Goal: Task Accomplishment & Management: Manage account settings

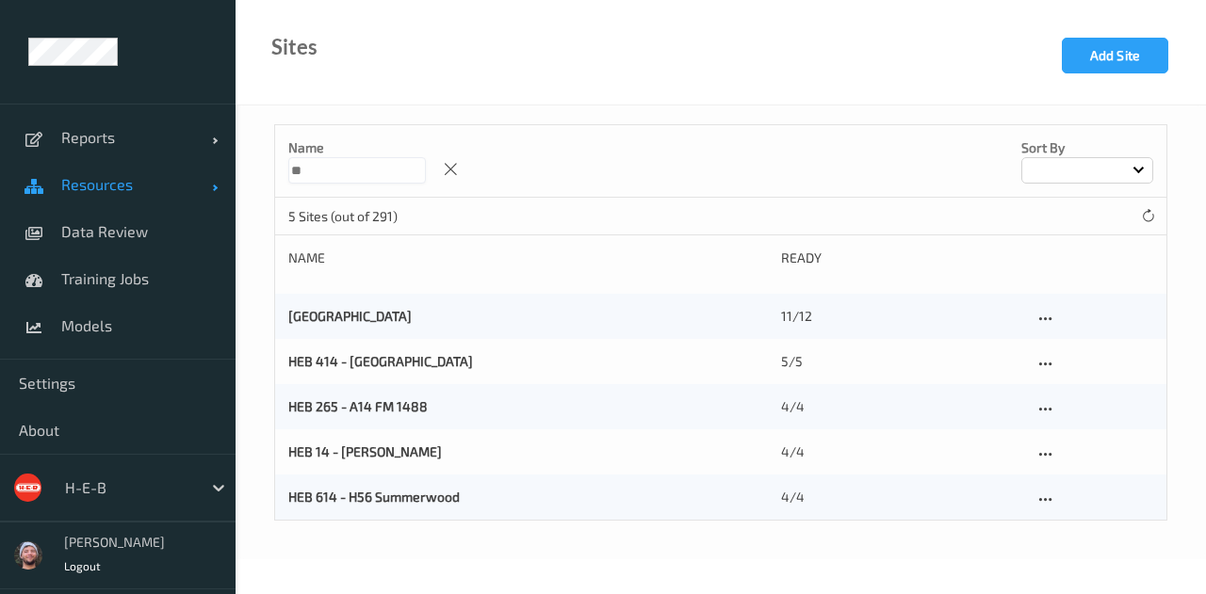
click at [73, 197] on link "Resources" at bounding box center [117, 184] width 235 height 47
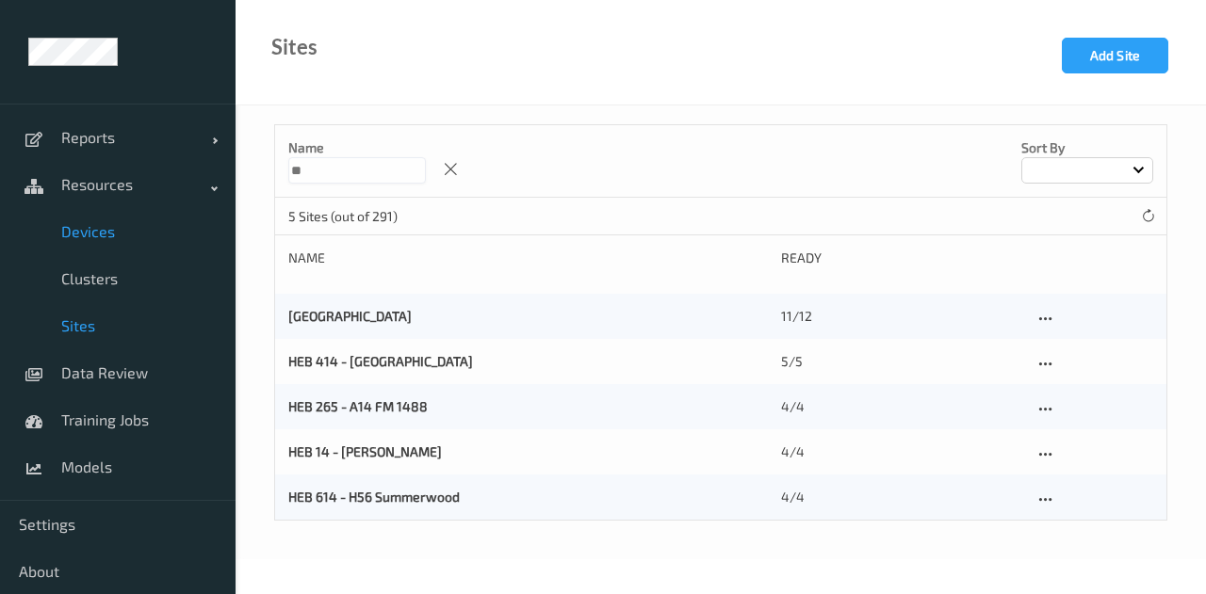
click at [113, 234] on span "Devices" at bounding box center [138, 231] width 155 height 19
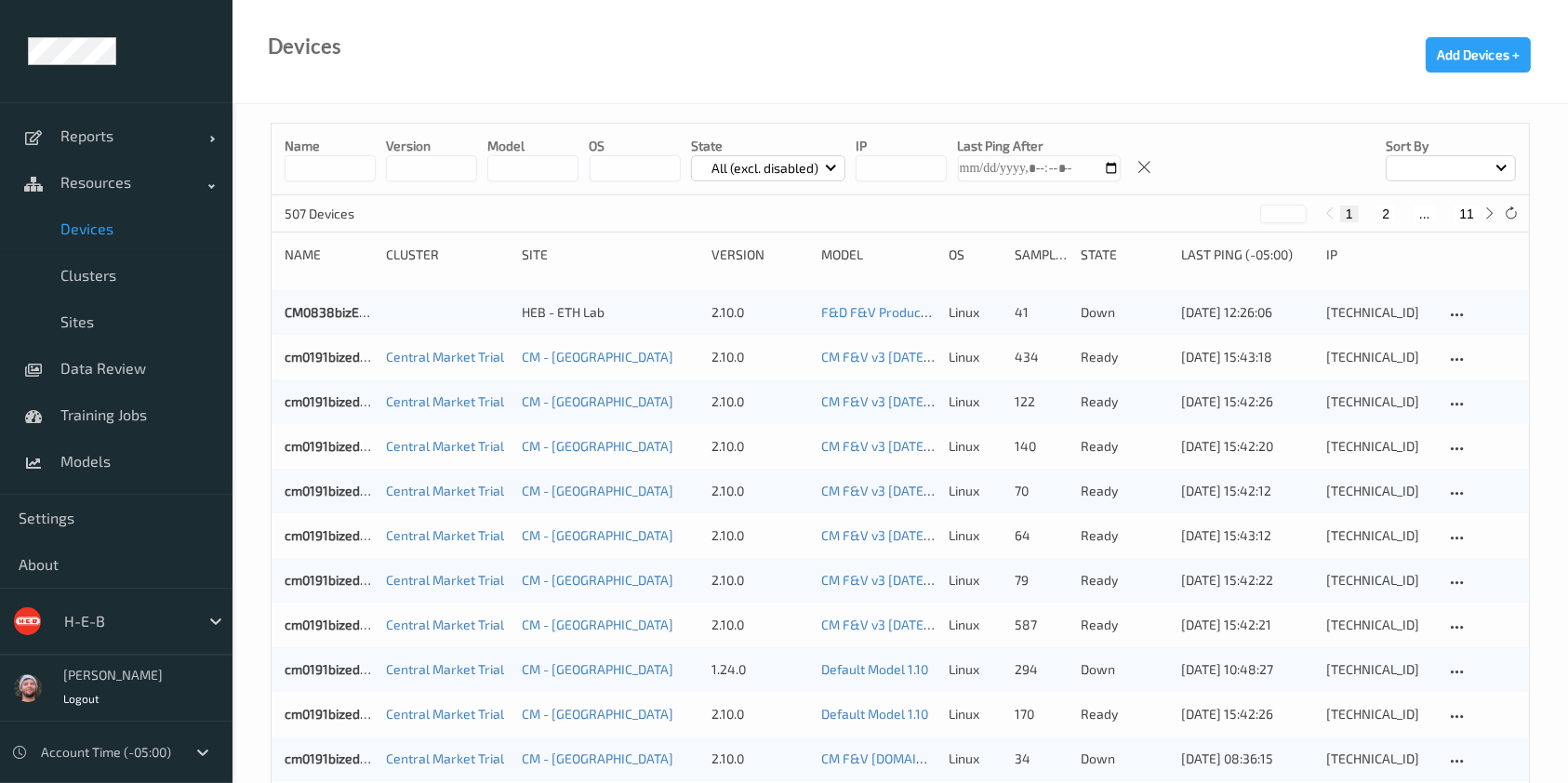
click at [579, 221] on div "1 2 ... 11" at bounding box center [1411, 212] width 182 height 21
click at [579, 219] on button "11" at bounding box center [1466, 213] width 26 height 17
type input "**"
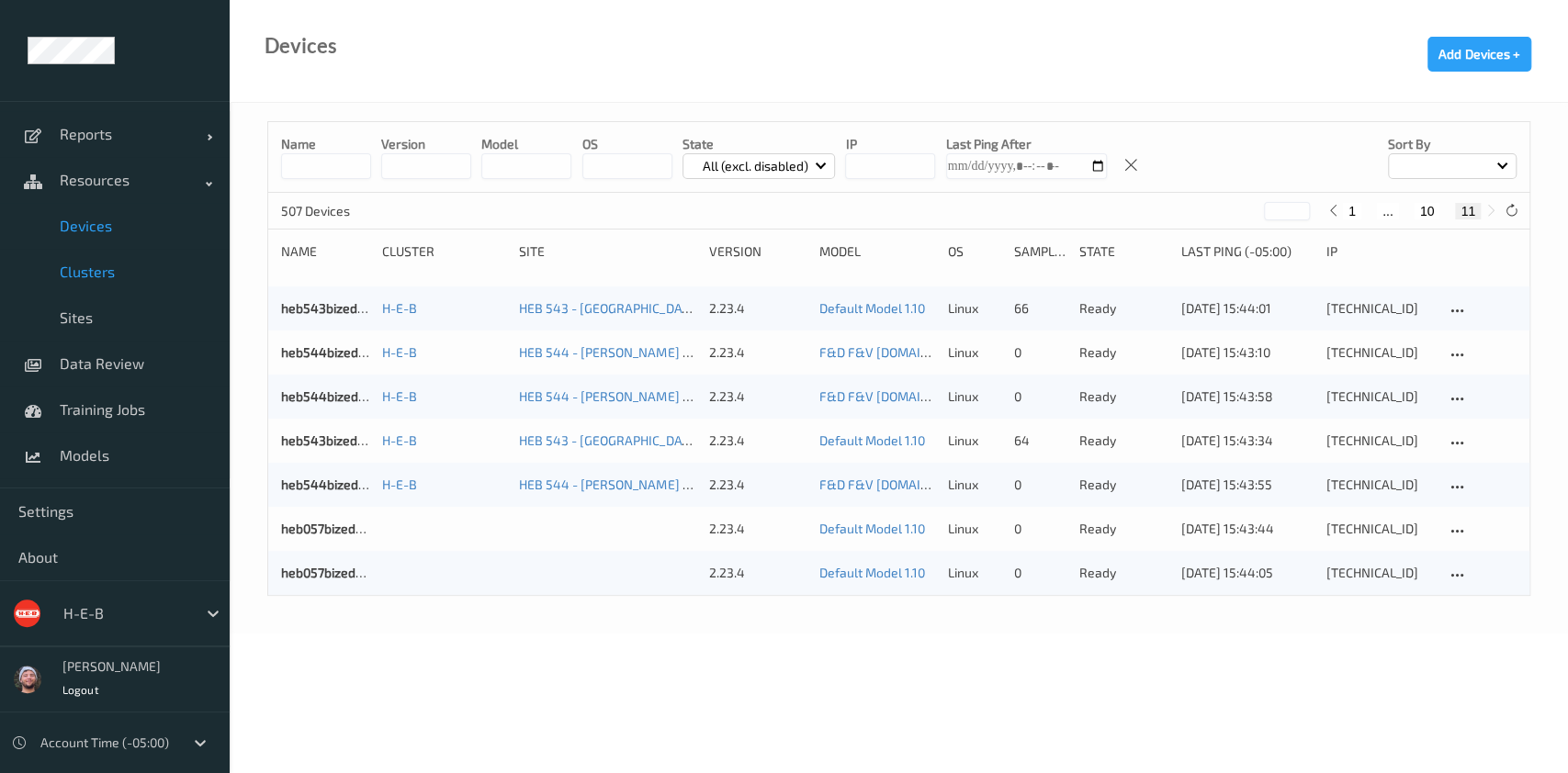
click at [142, 275] on span "Clusters" at bounding box center [135, 271] width 151 height 19
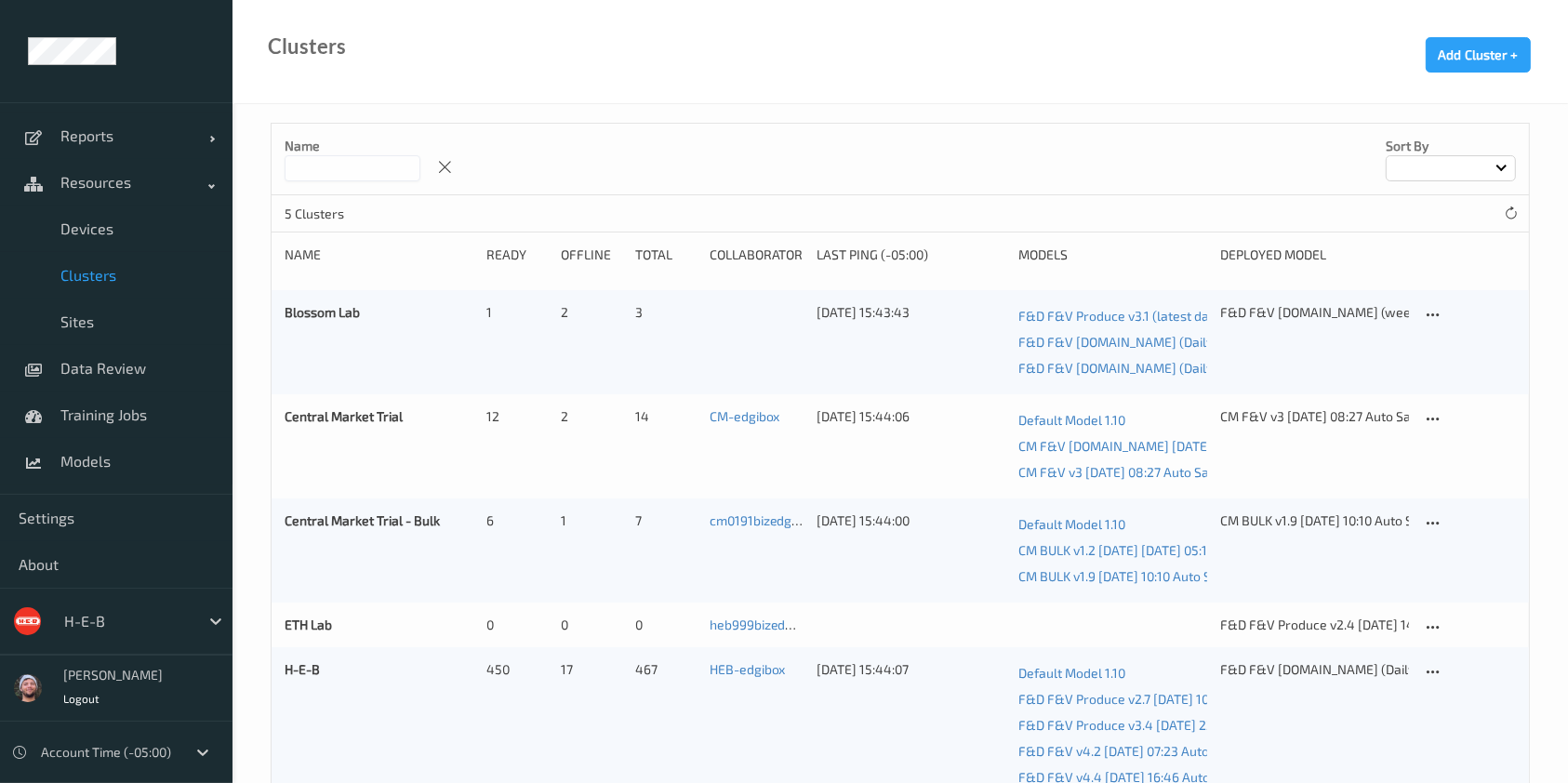
scroll to position [164, 0]
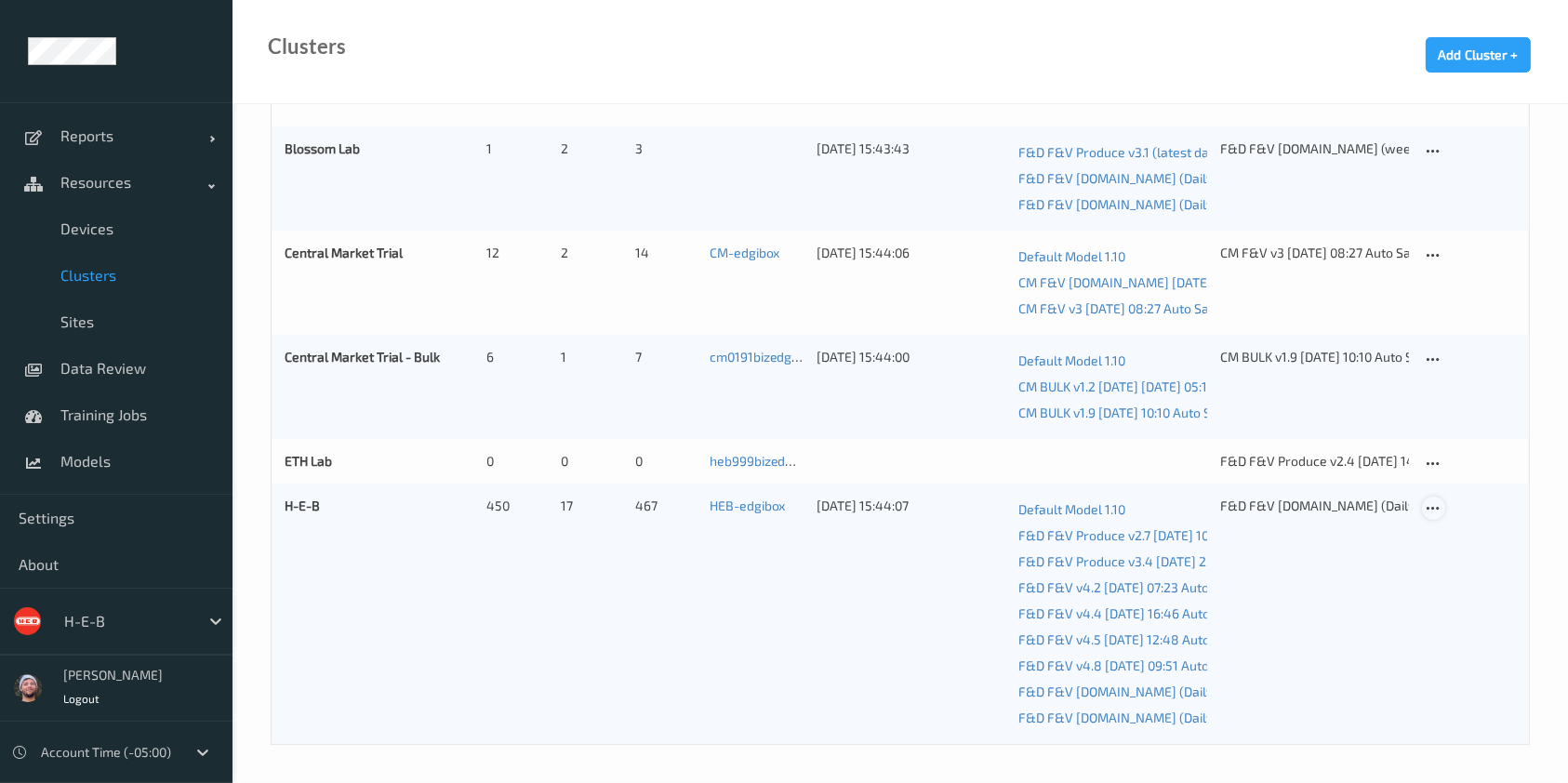
click at [579, 505] on icon at bounding box center [1434, 509] width 16 height 17
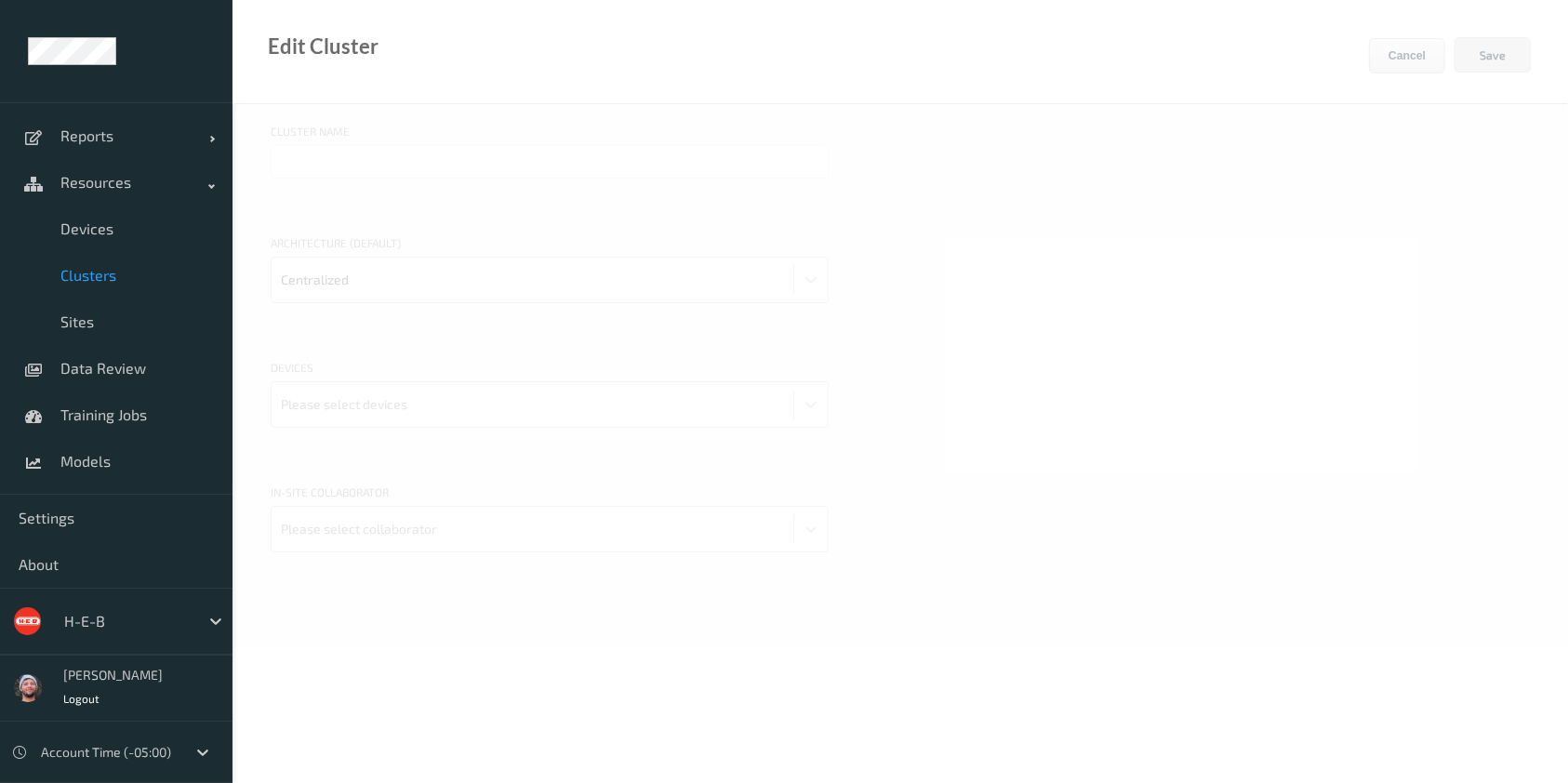
type input "H-E-B"
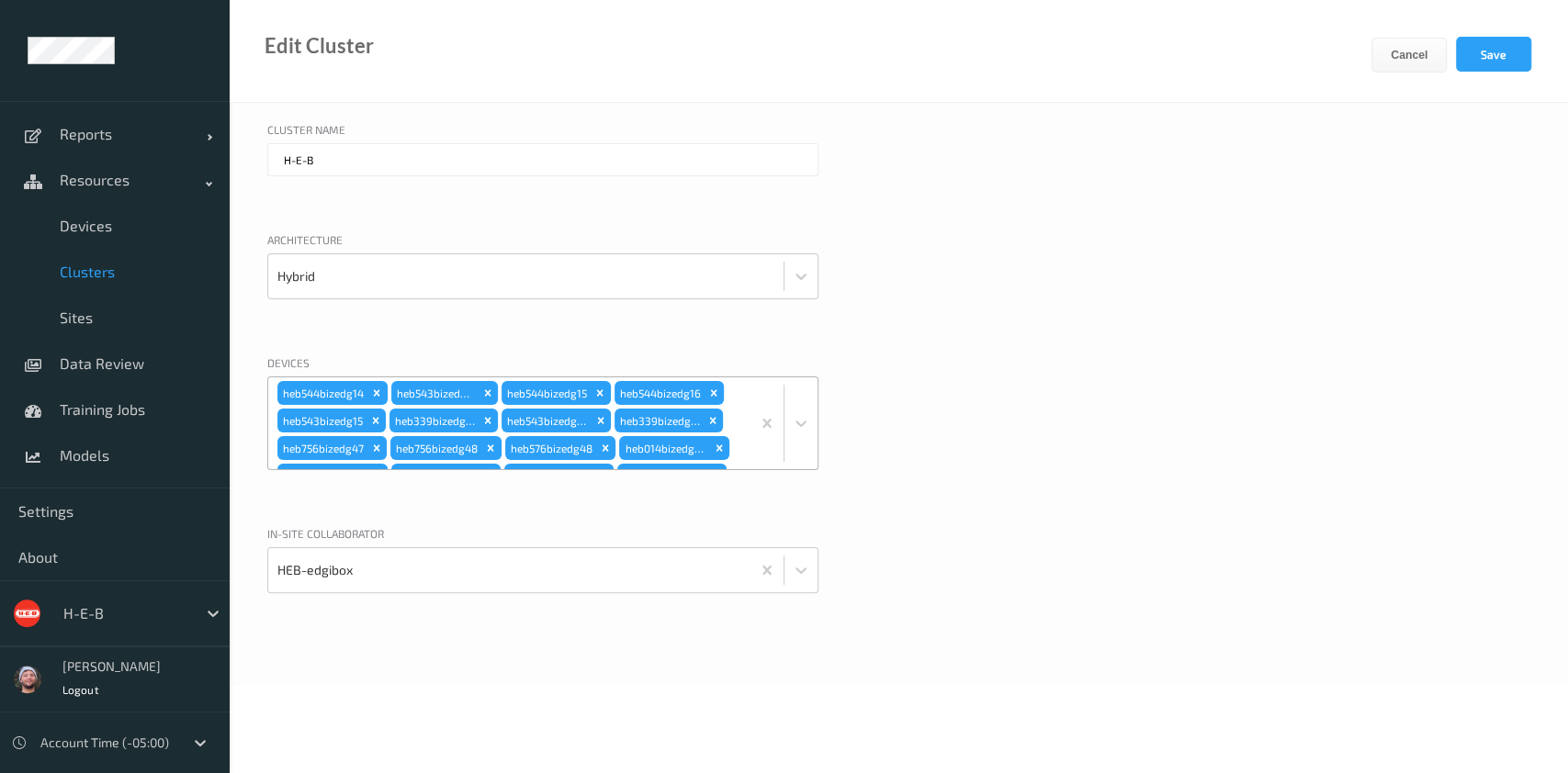
click at [571, 410] on div "heb544bizedg14 heb543bizedg11 heb544bizedg15 heb544bizedg16 heb543bizedg15 heb3…" at bounding box center [509, 423] width 483 height 92
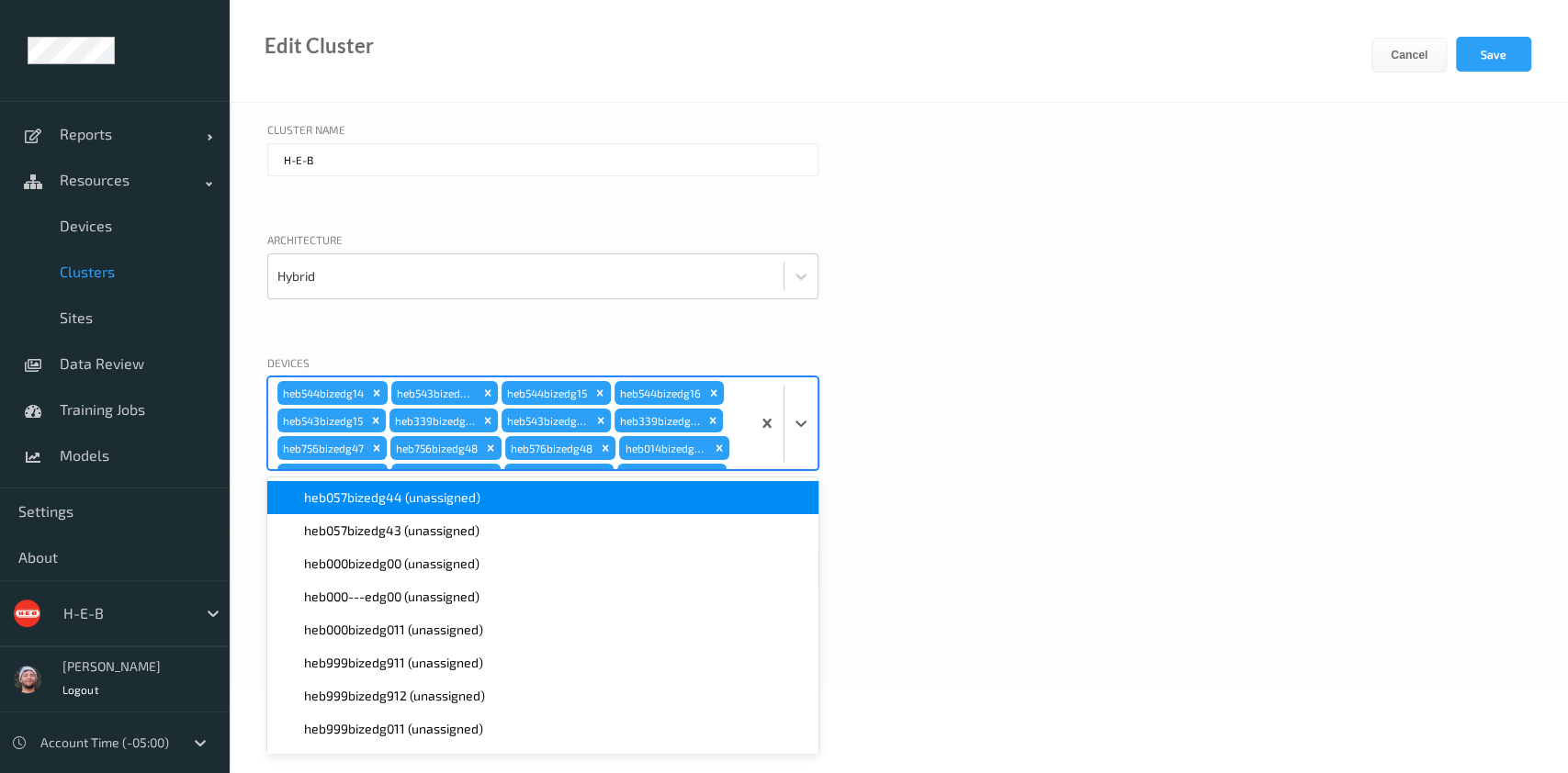
scroll to position [3202, 0]
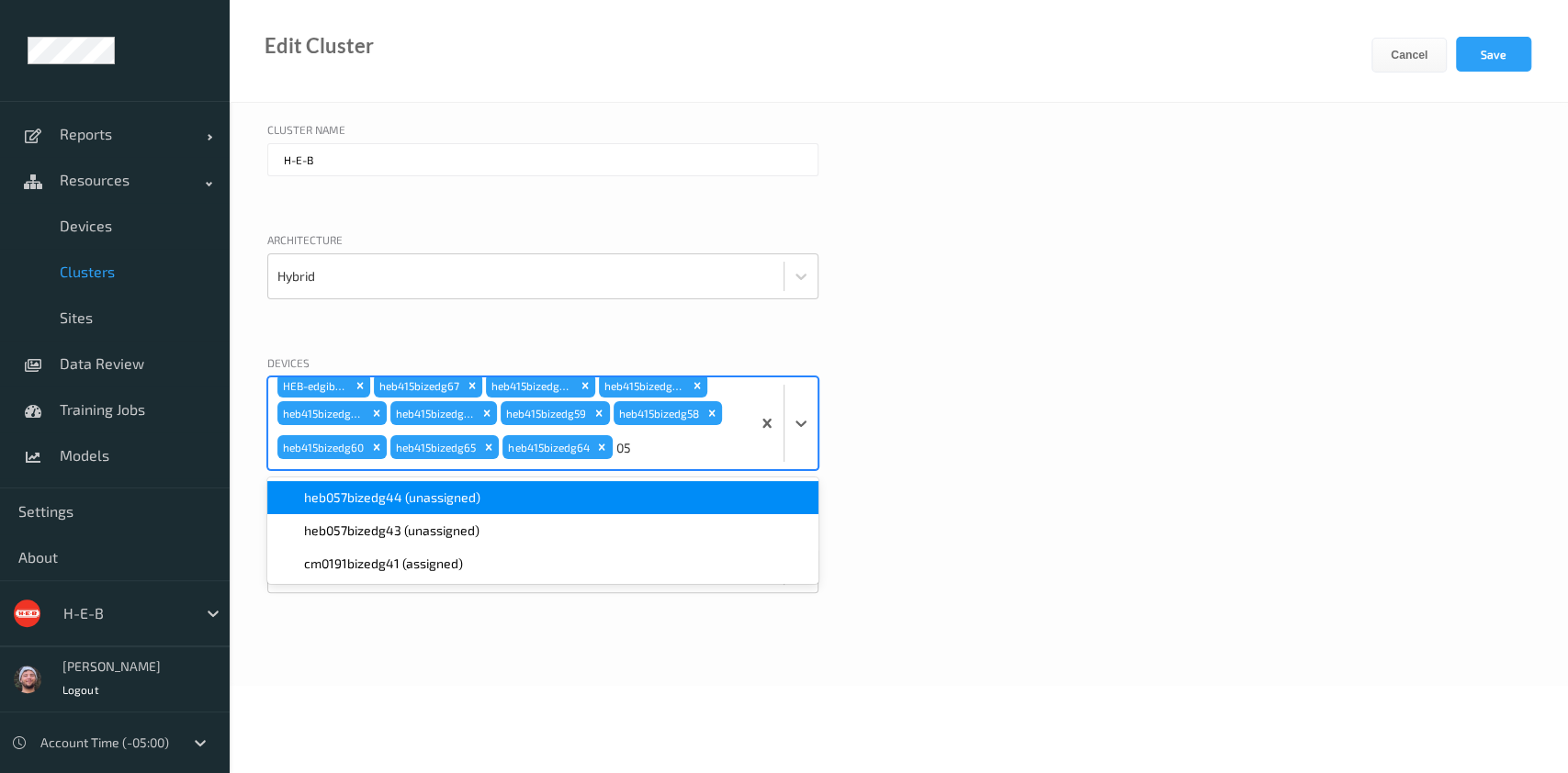
type input "057"
click at [571, 497] on div "heb057bizedg44 (unassigned)" at bounding box center [542, 497] width 529 height 19
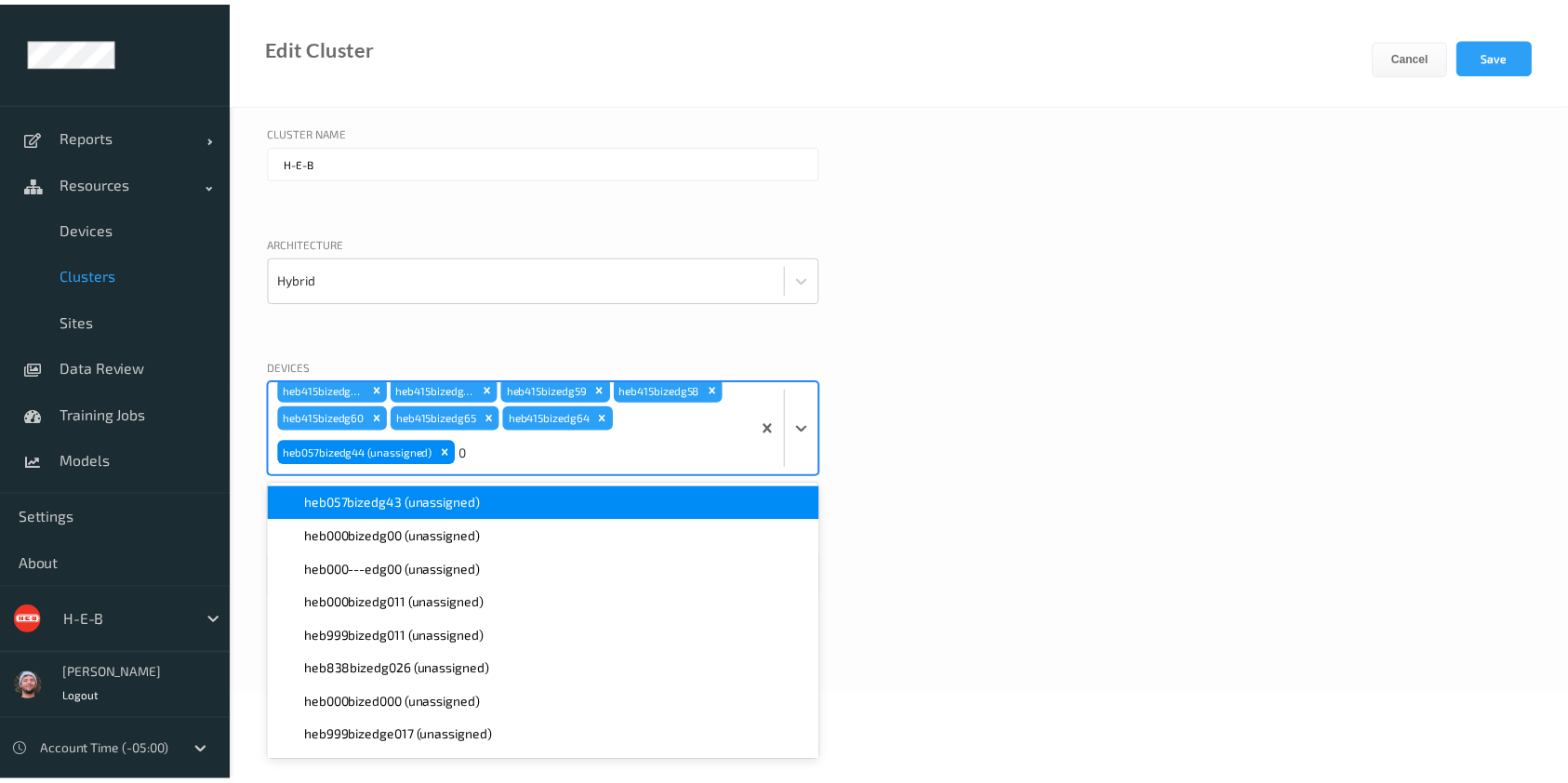
scroll to position [3257, 0]
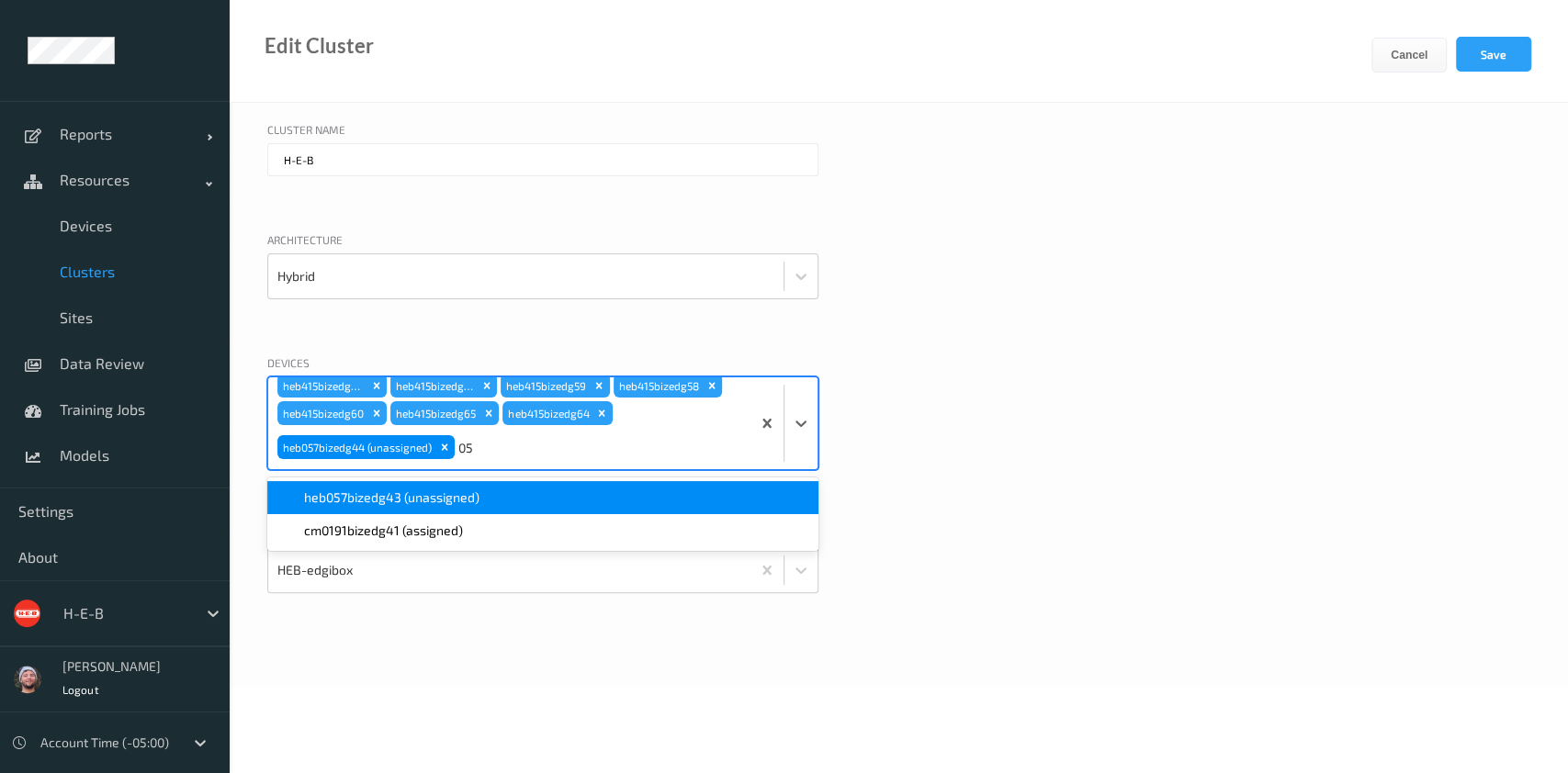
type input "057"
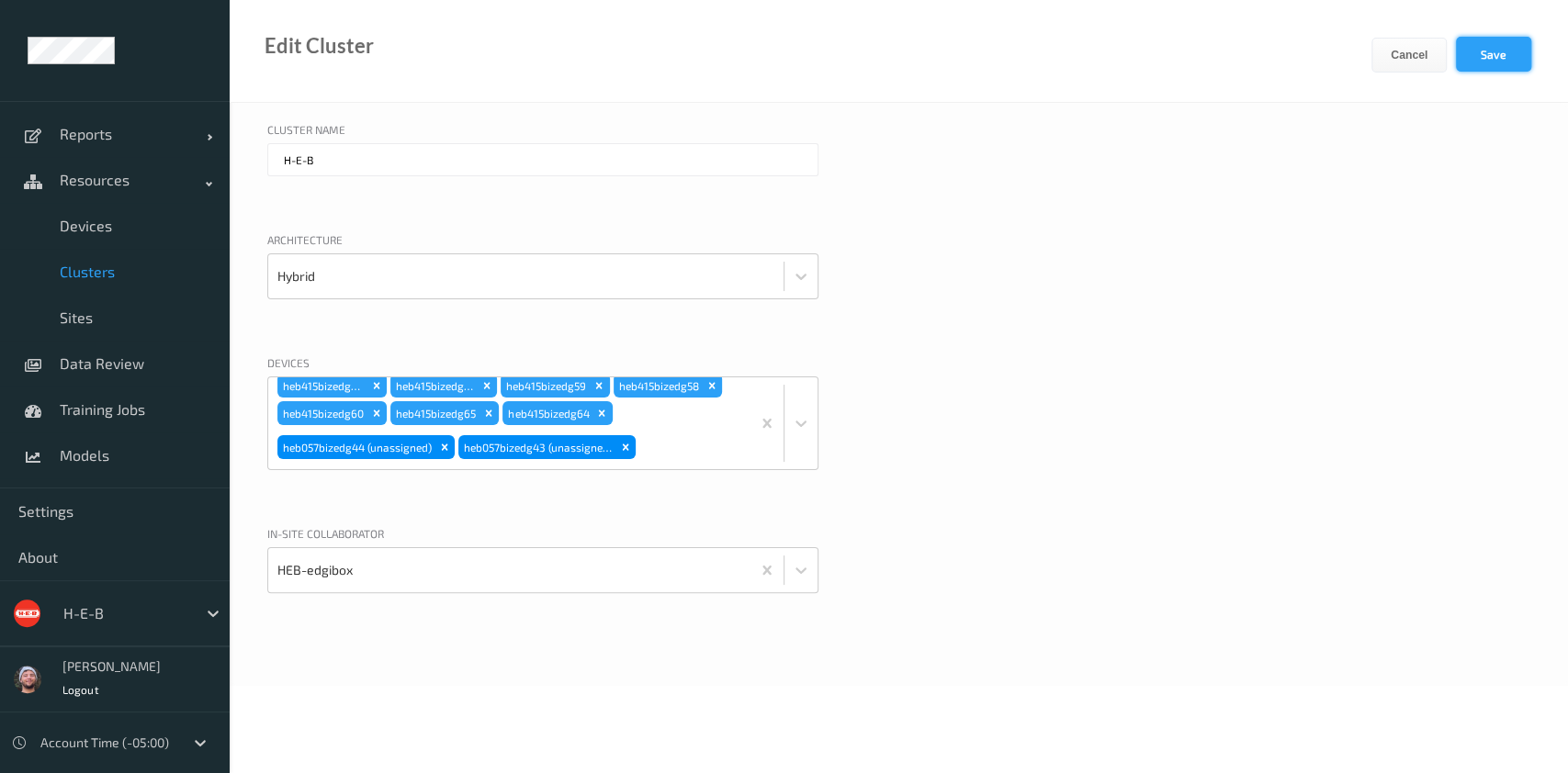
drag, startPoint x: 1441, startPoint y: 52, endPoint x: 1500, endPoint y: 48, distance: 59.1
click at [571, 48] on div "Cancel Save" at bounding box center [1470, 69] width 197 height 65
click at [571, 48] on button "Save" at bounding box center [1493, 55] width 75 height 35
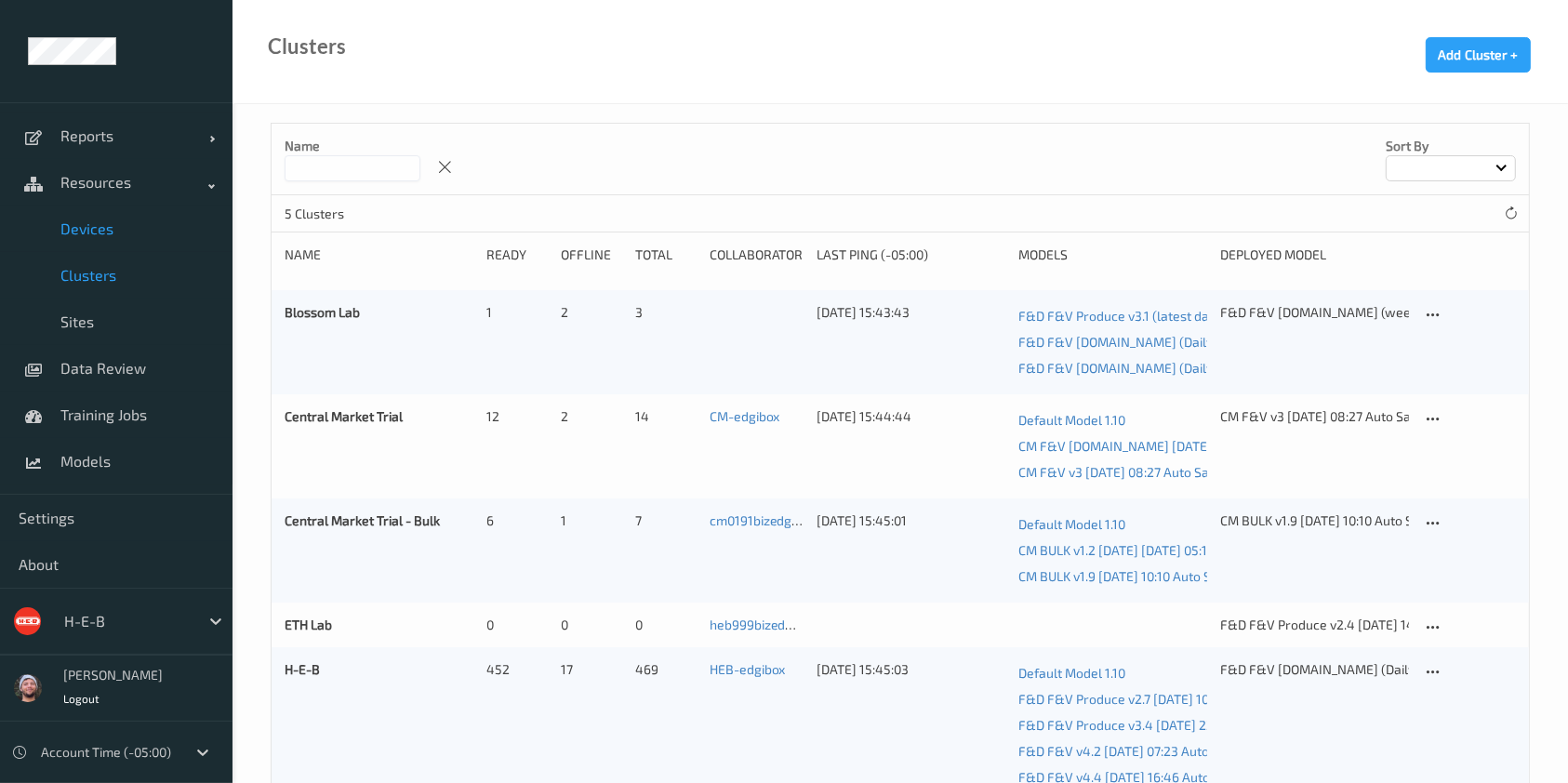
click at [134, 240] on link "Devices" at bounding box center [116, 228] width 232 height 46
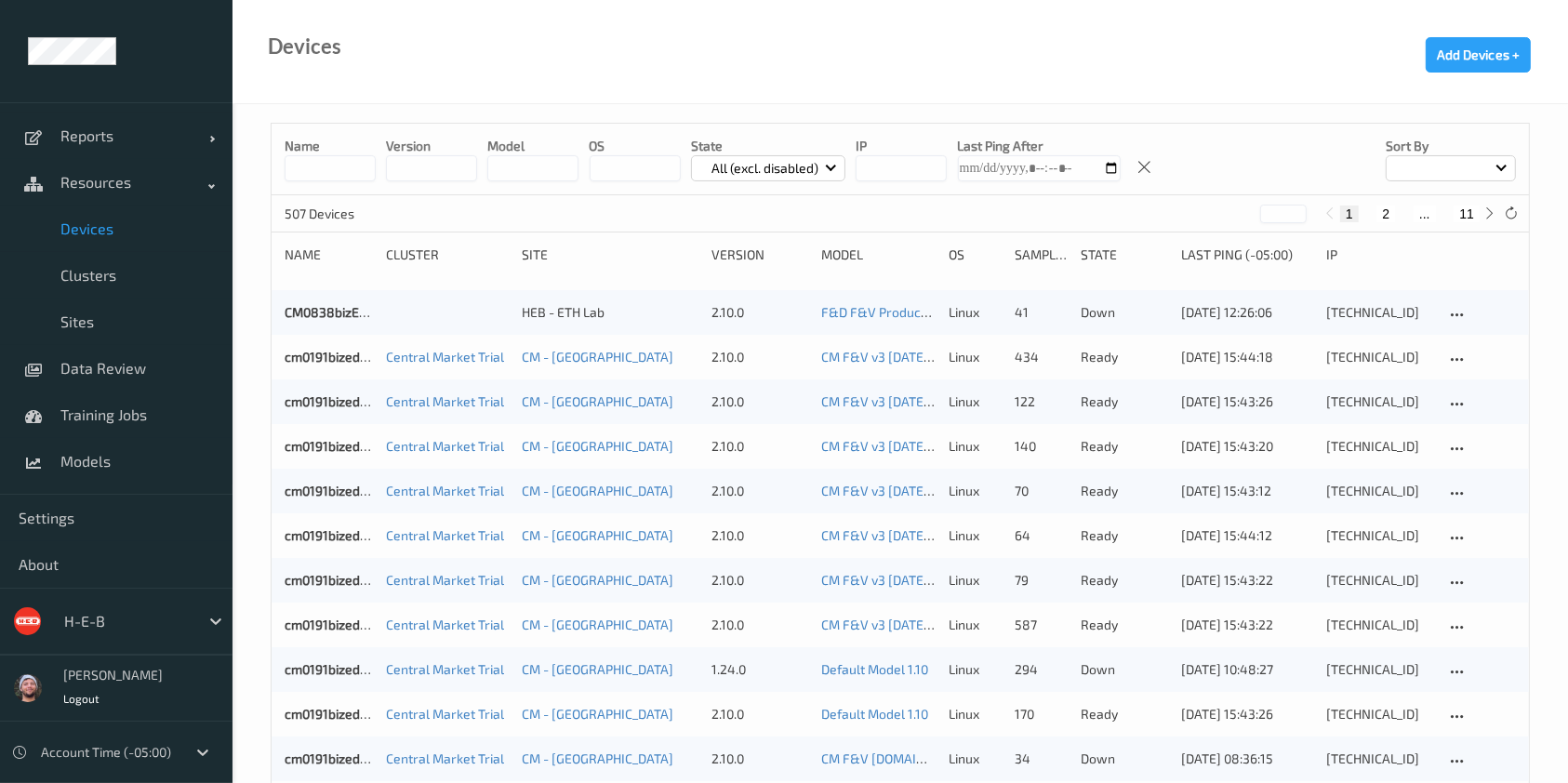
click at [579, 212] on button "11" at bounding box center [1466, 213] width 26 height 17
type input "**"
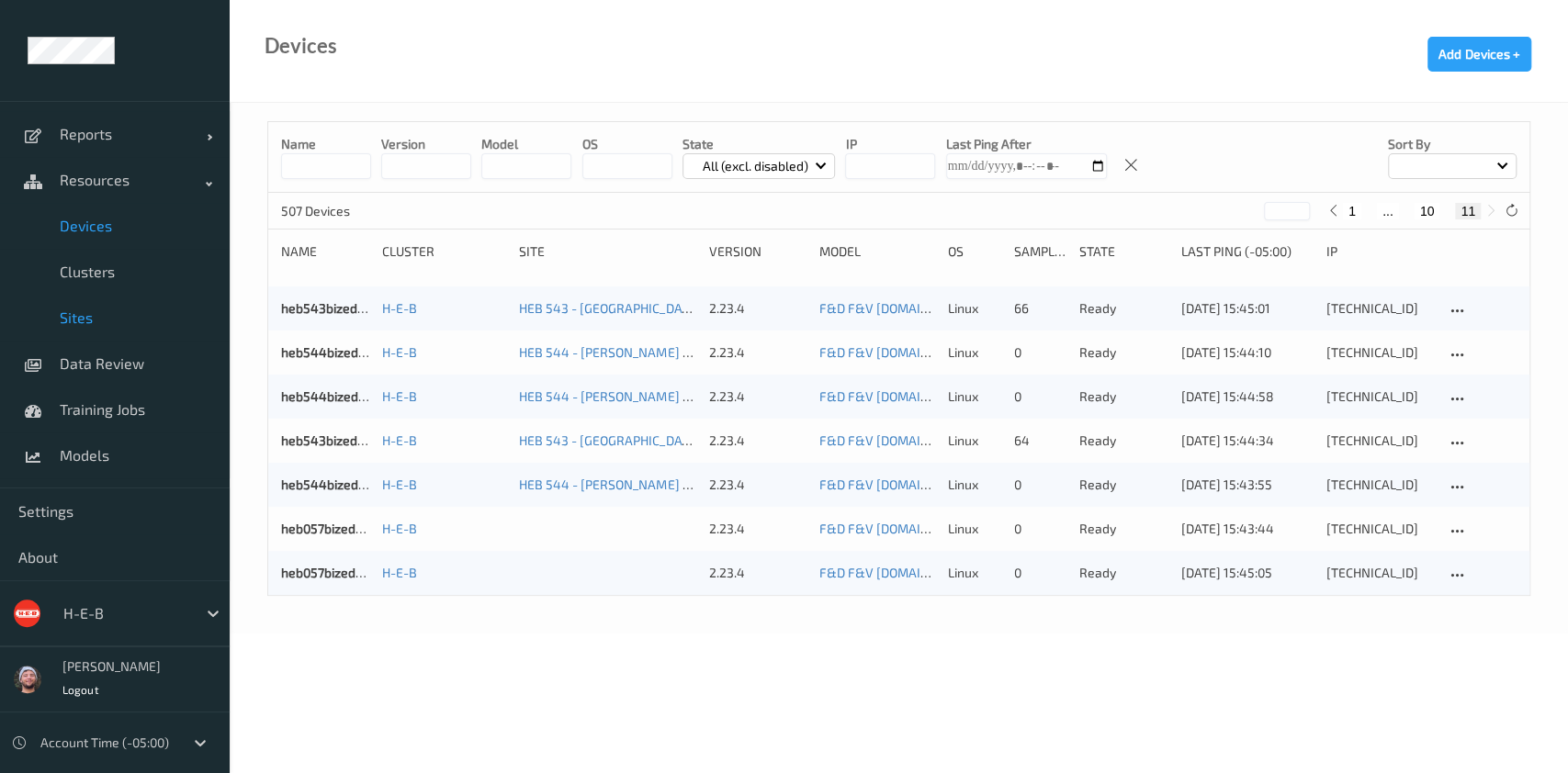
click at [121, 300] on link "Sites" at bounding box center [114, 317] width 229 height 46
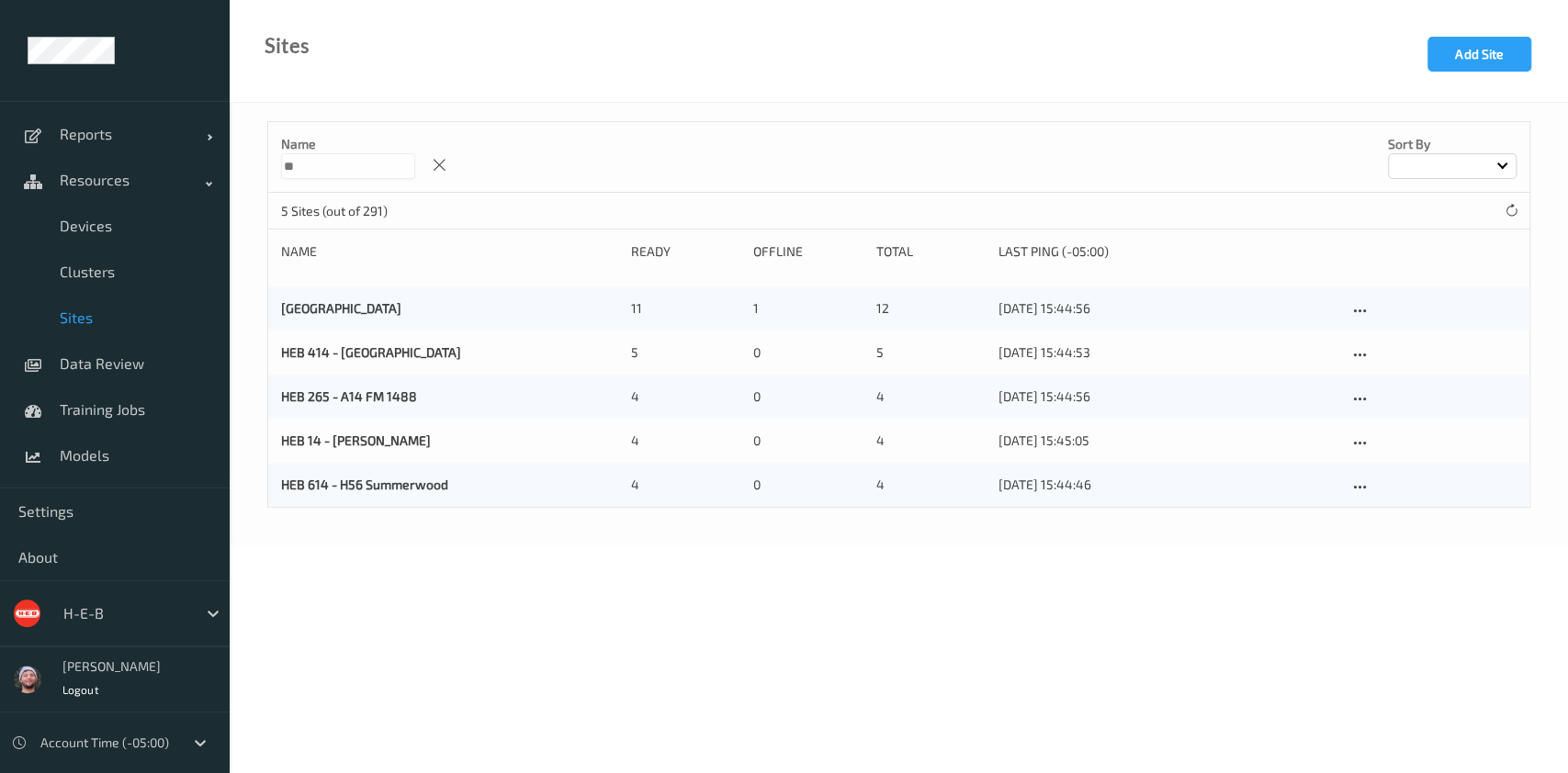
click at [385, 163] on input "**" at bounding box center [348, 166] width 135 height 25
type input "*"
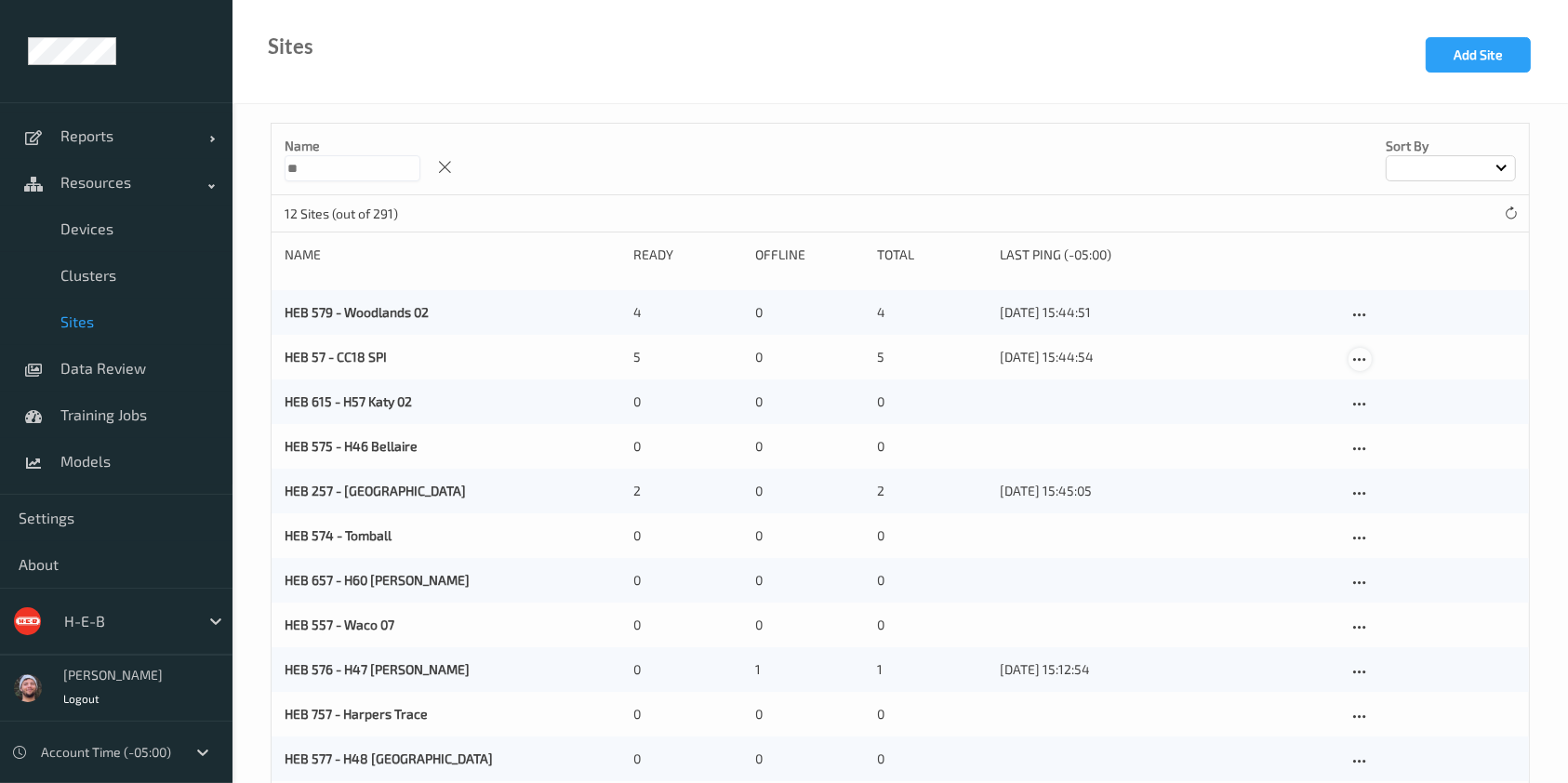
type input "**"
click at [579, 362] on icon at bounding box center [1361, 359] width 16 height 17
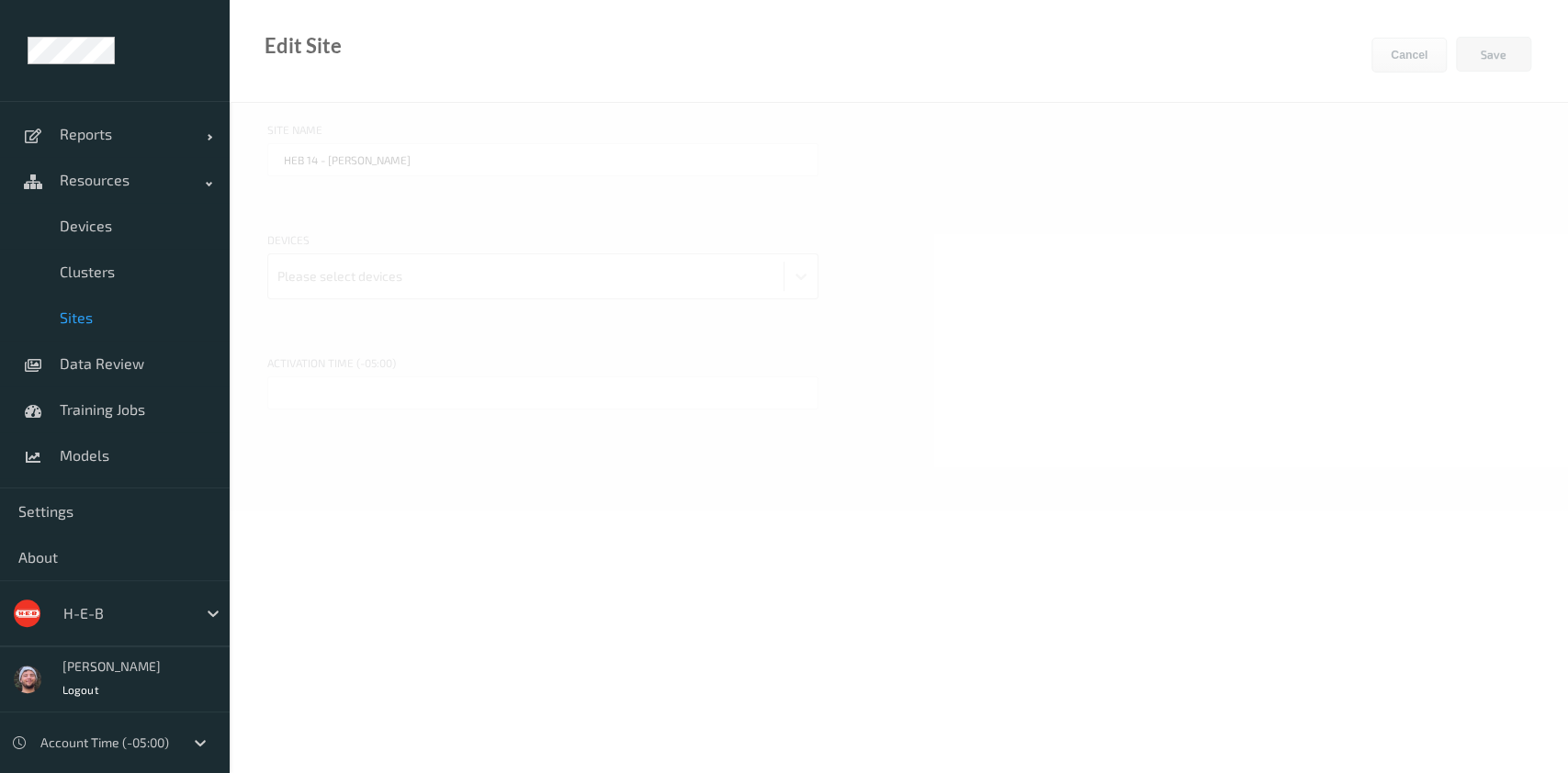
type input "HEB 57 - CC18 SPI"
type input "24/06/2025 3:00 PM"
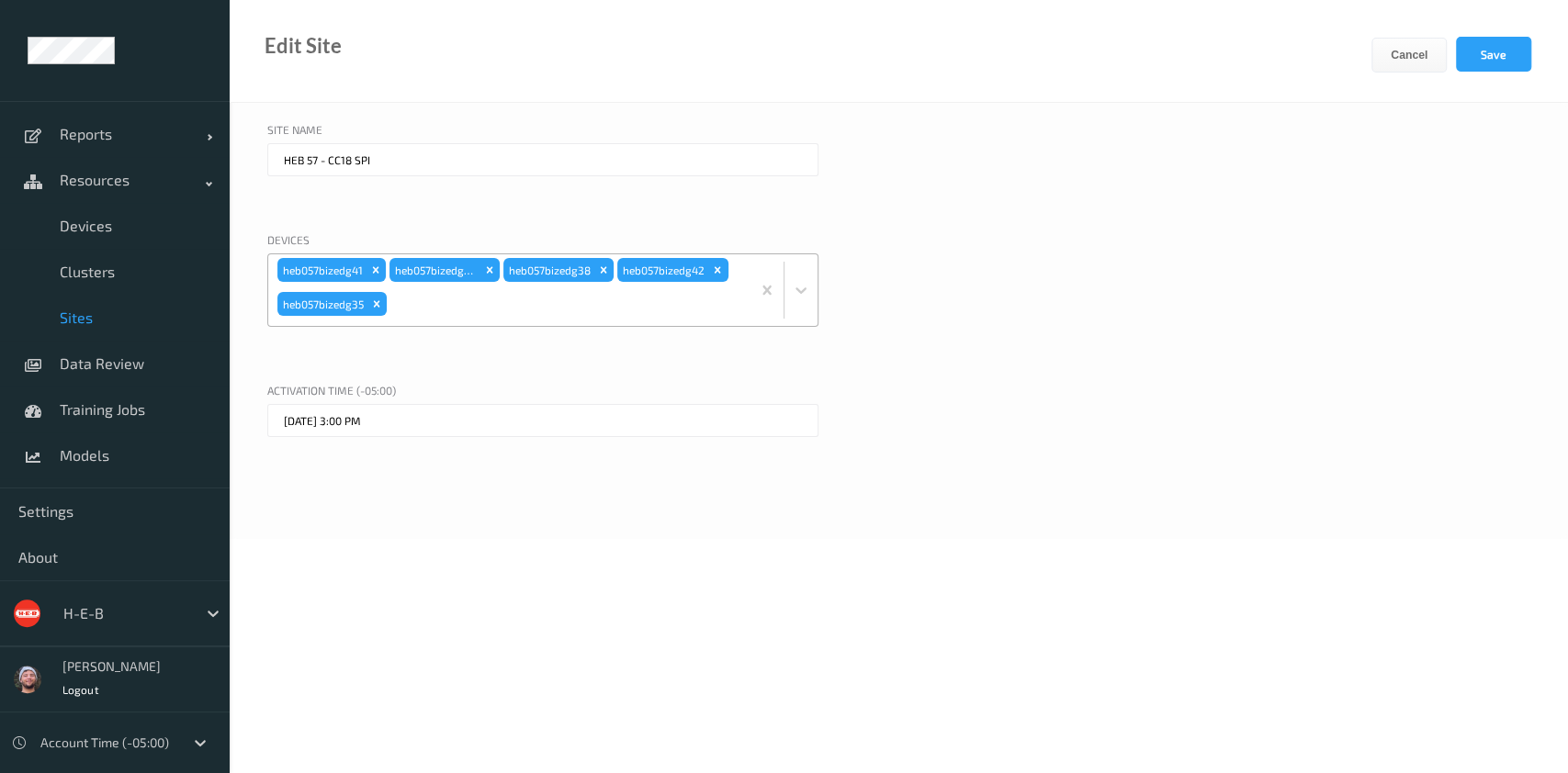
click at [492, 308] on div at bounding box center [566, 304] width 351 height 37
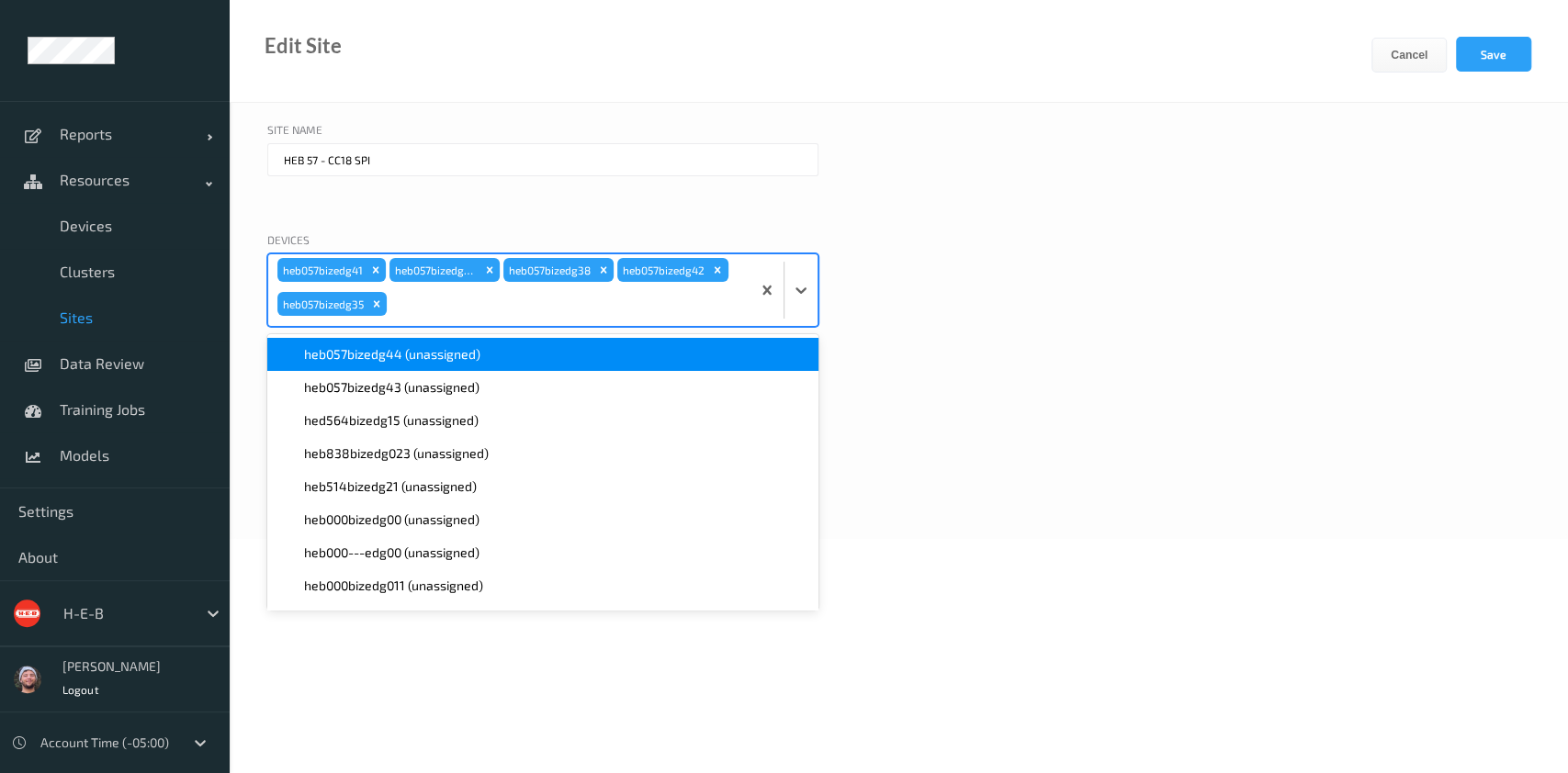
click at [426, 355] on span "heb057bizedg44 (unassigned)" at bounding box center [392, 354] width 176 height 19
click at [426, 355] on span "heb057bizedg43 (unassigned)" at bounding box center [392, 354] width 176 height 19
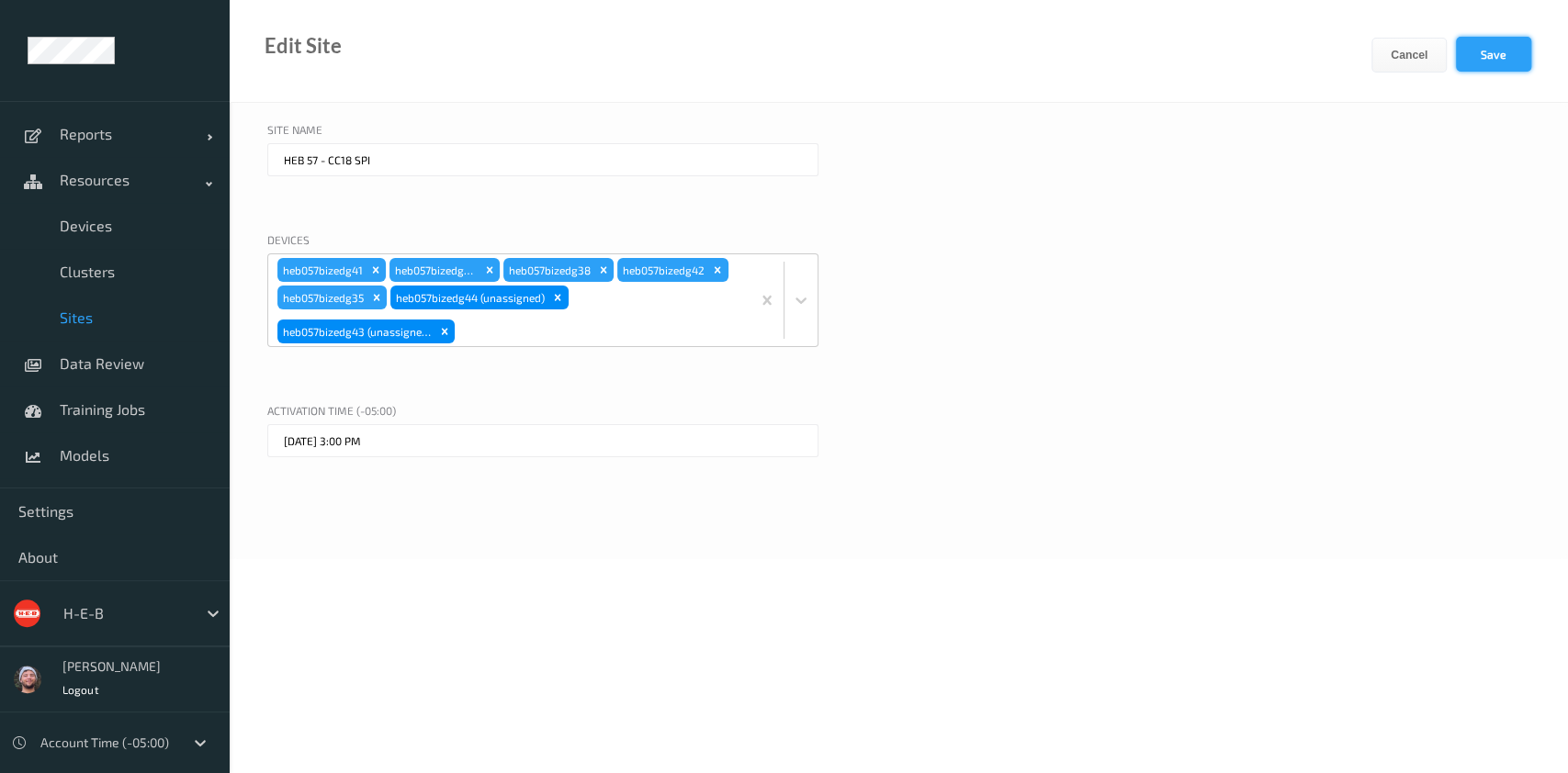
click at [571, 50] on button "Save" at bounding box center [1493, 55] width 75 height 35
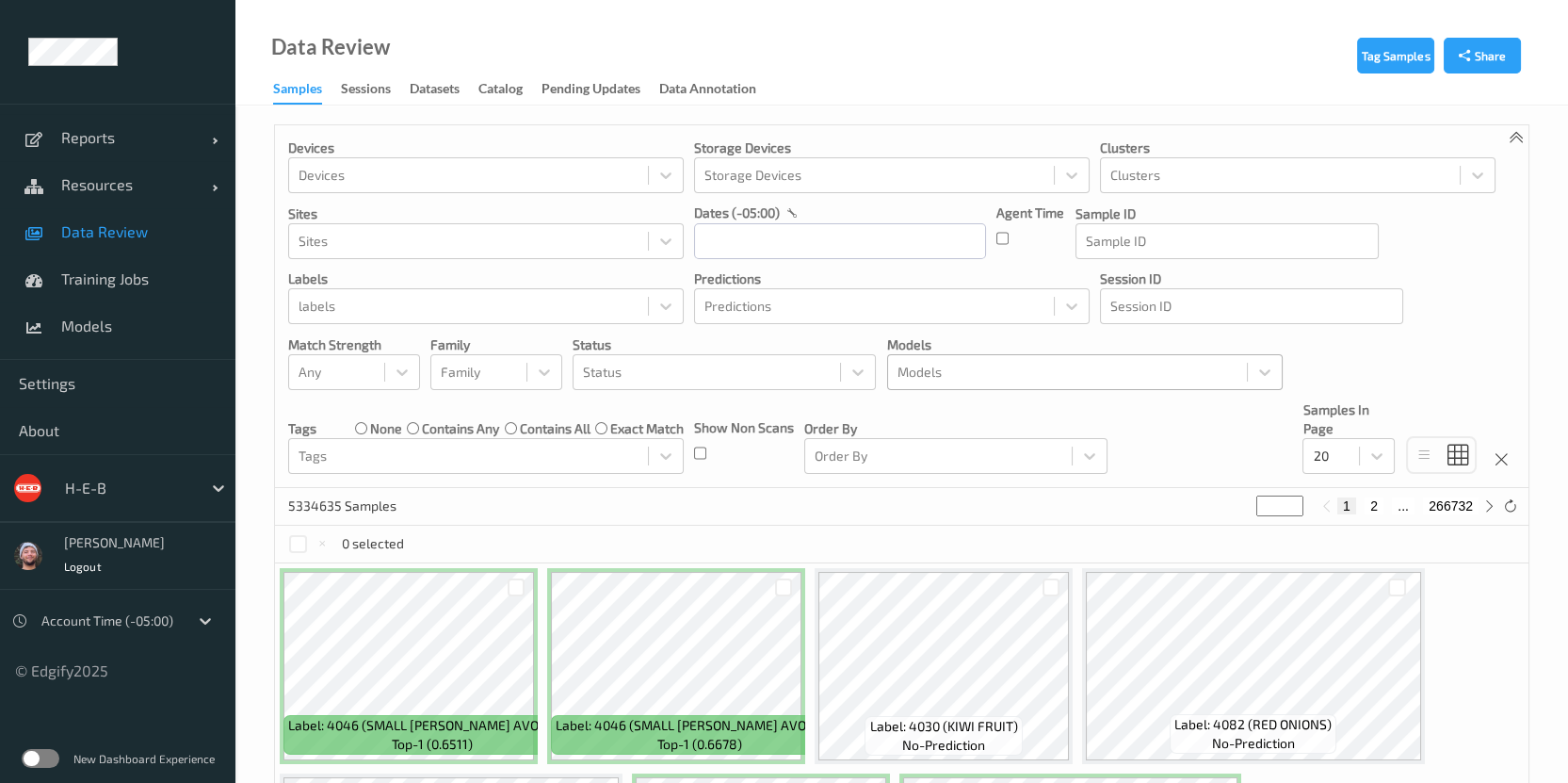
click at [979, 357] on div "Models" at bounding box center [1067, 372] width 359 height 30
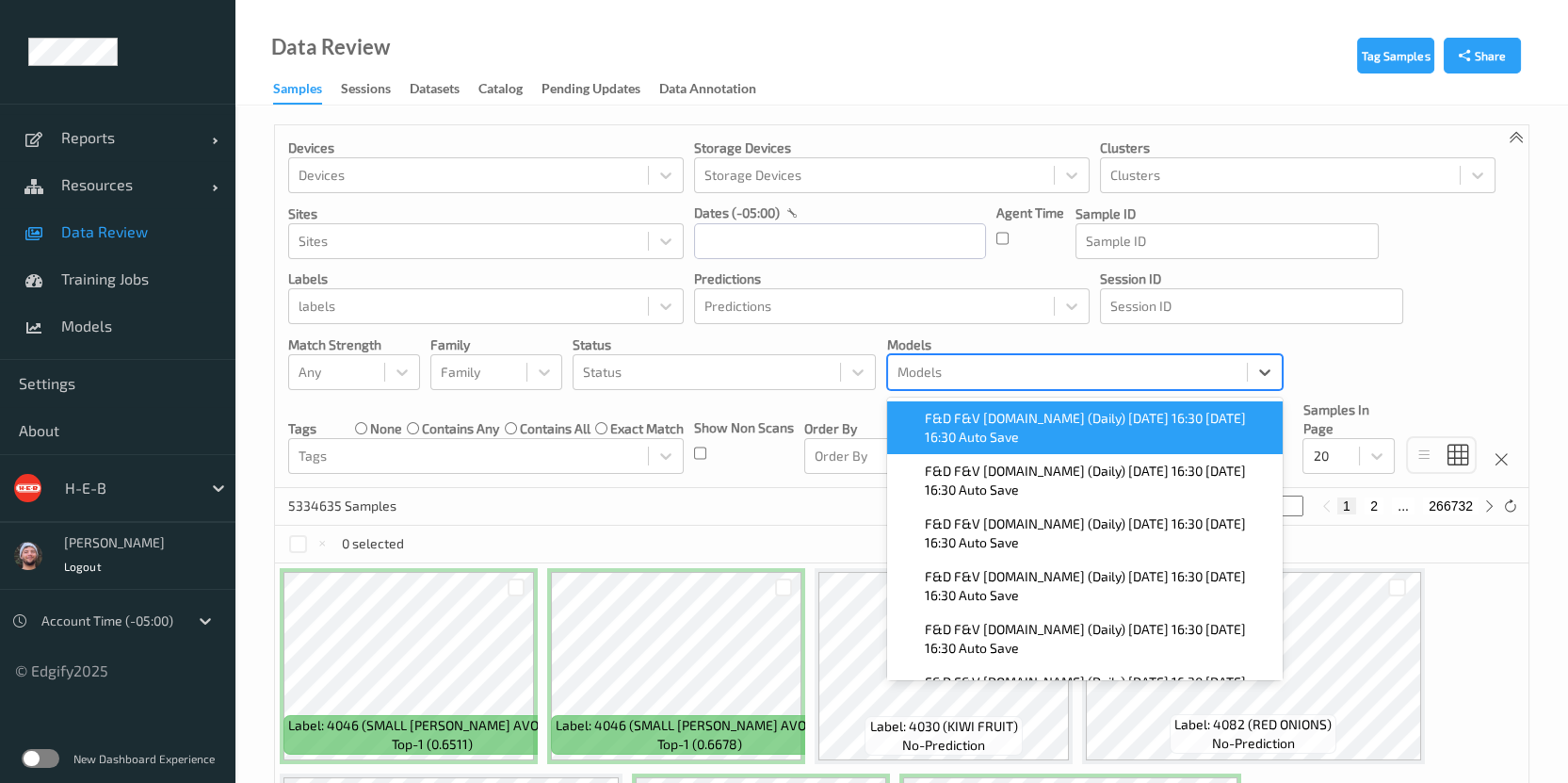
click at [980, 423] on span "F&D F&V v4.9.ST (Daily) 2025-09-08 16:30 2025-09-08 16:30 Auto Save" at bounding box center [1098, 428] width 347 height 38
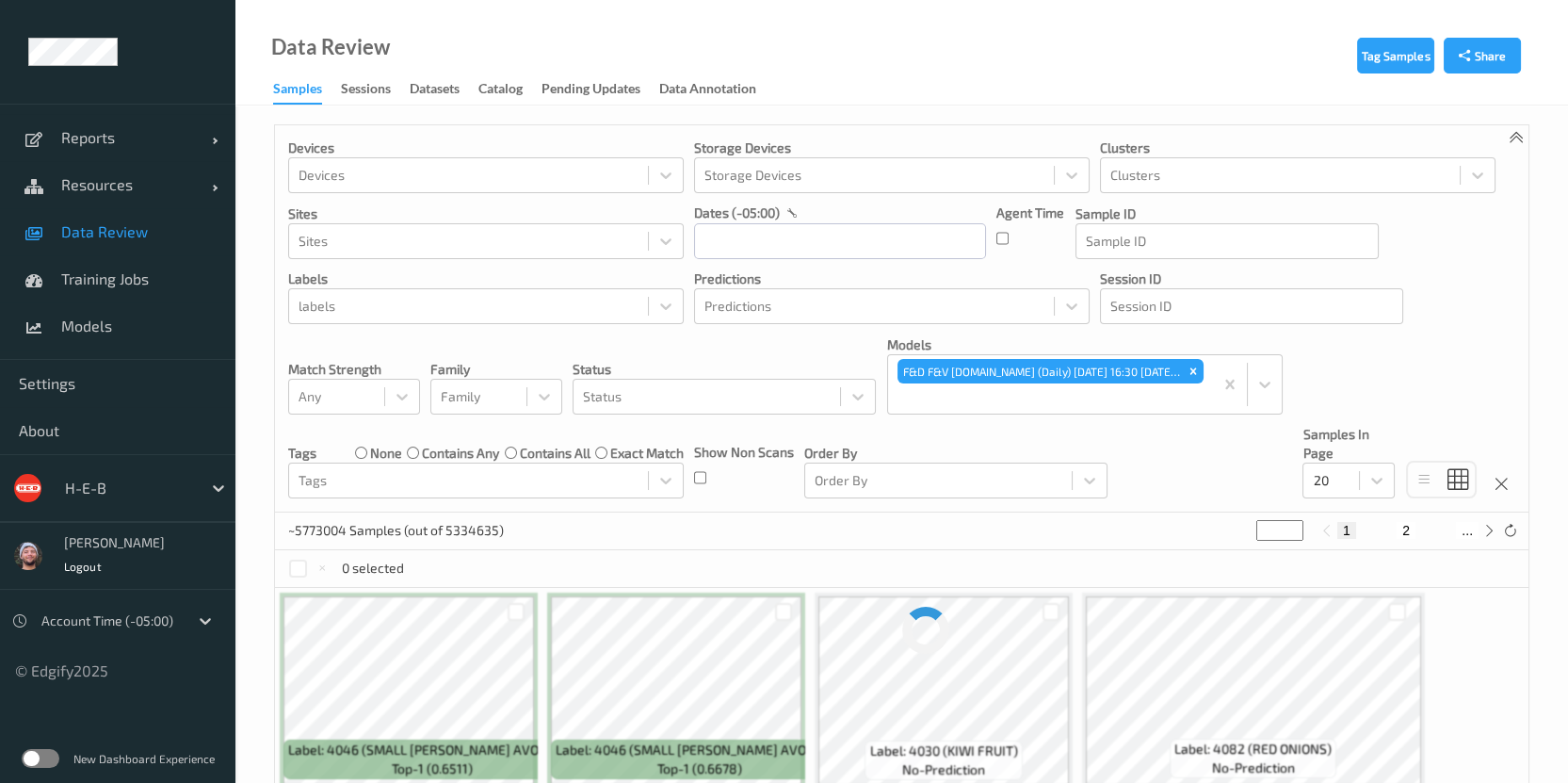
click at [878, 280] on p "Predictions" at bounding box center [892, 278] width 396 height 19
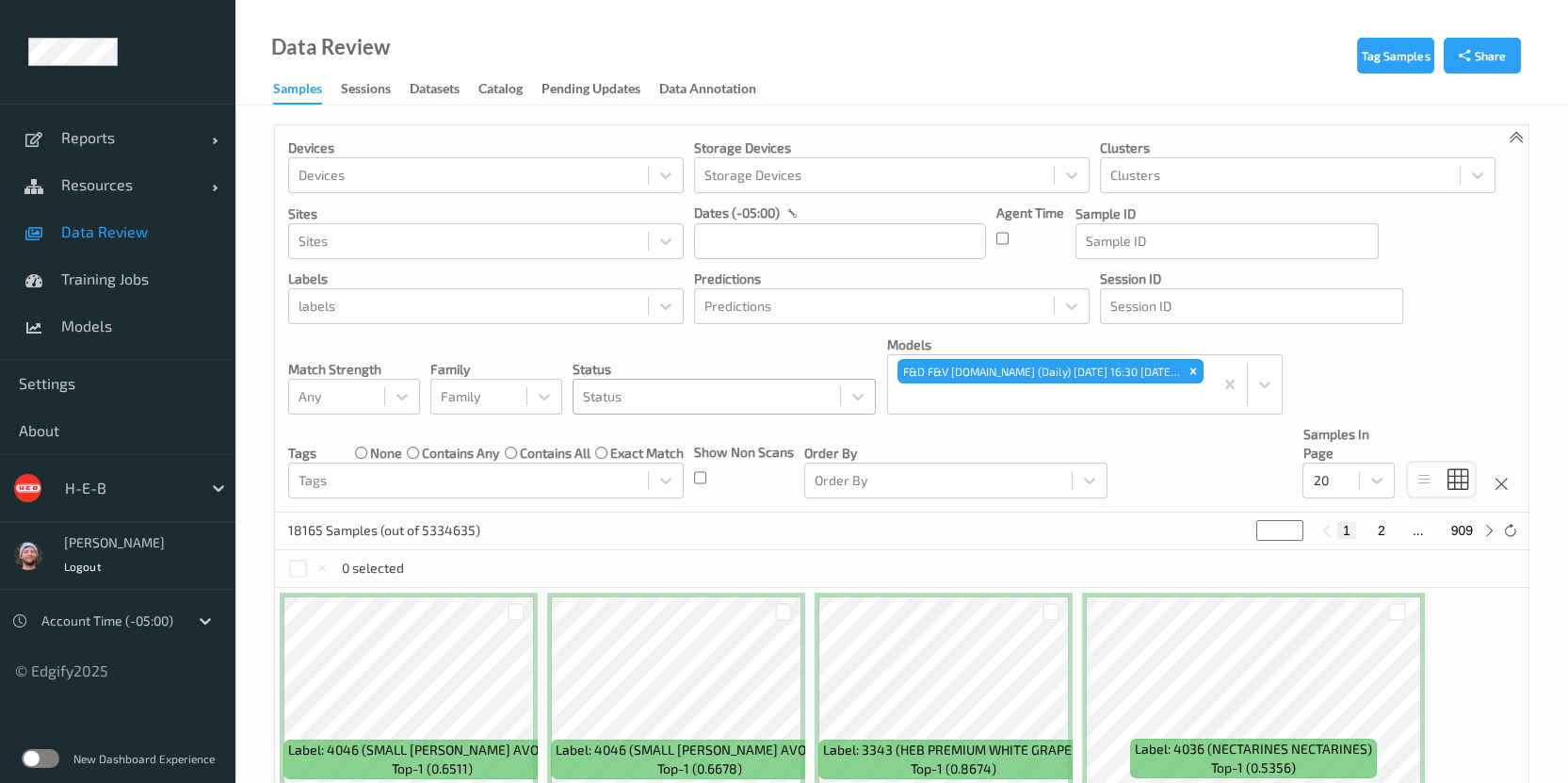
click at [620, 403] on div at bounding box center [707, 396] width 248 height 23
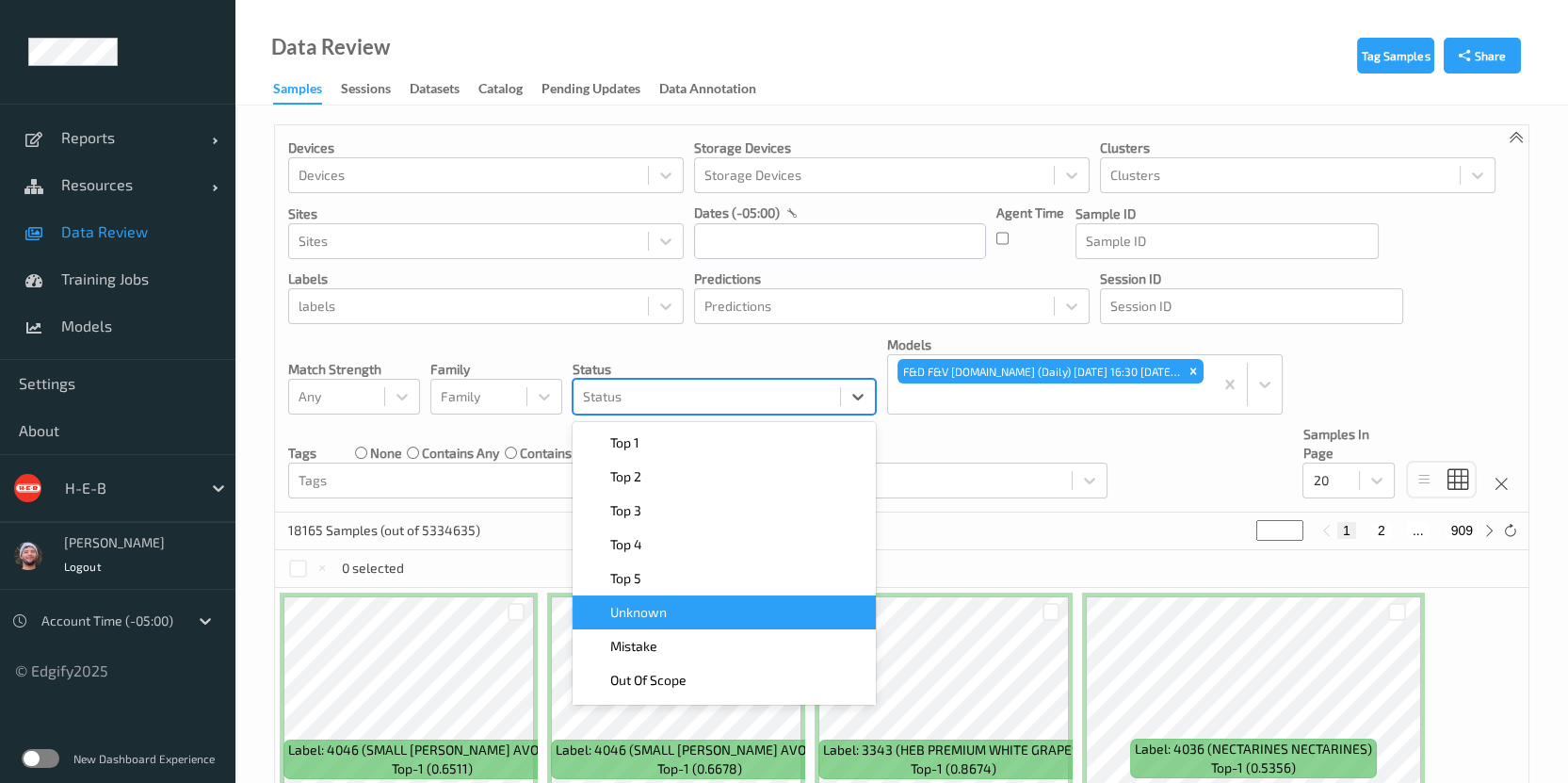
click at [689, 607] on div "Unknown" at bounding box center [724, 612] width 281 height 19
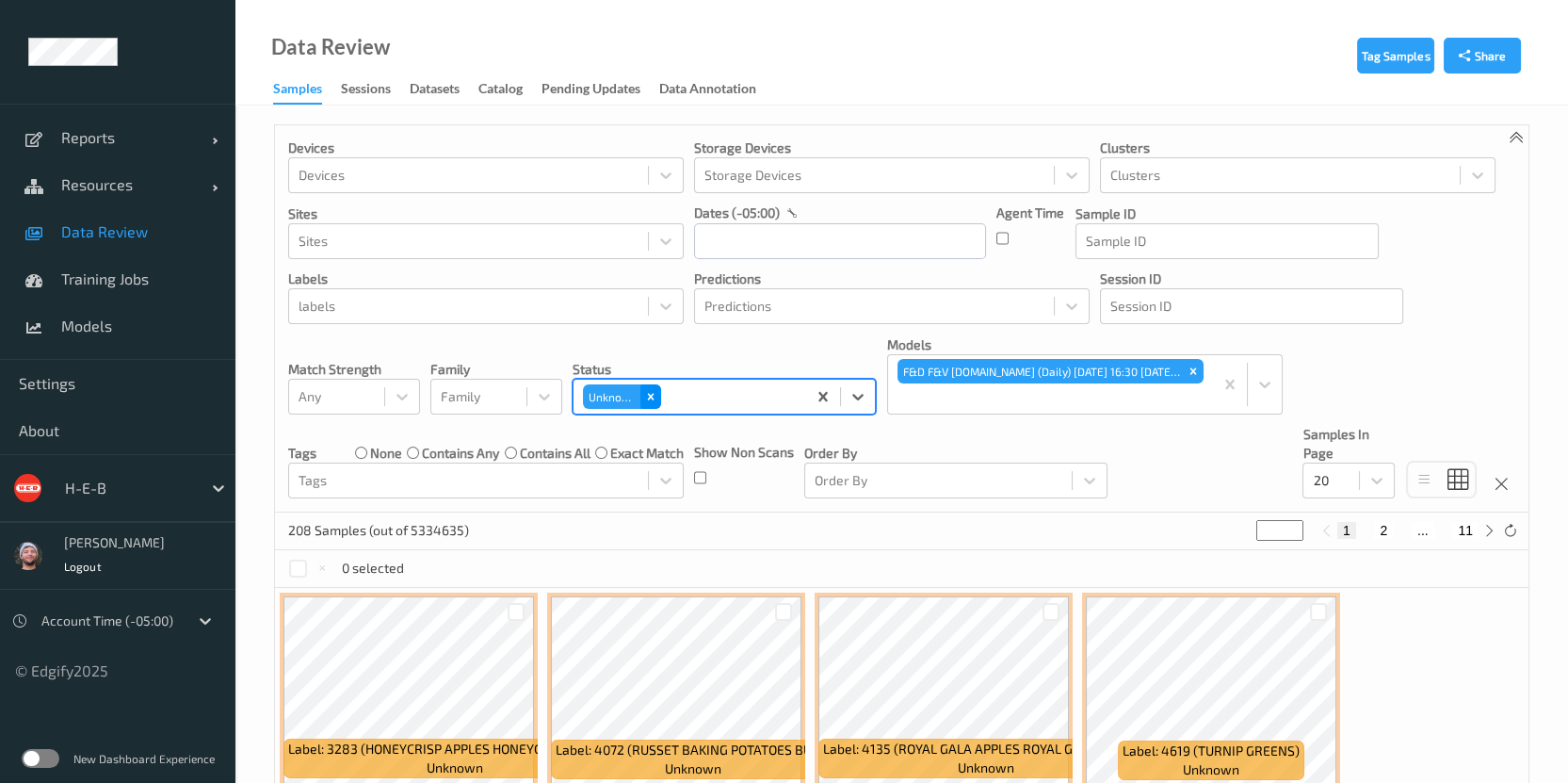
click at [647, 402] on icon "Remove Unknown" at bounding box center [650, 396] width 13 height 13
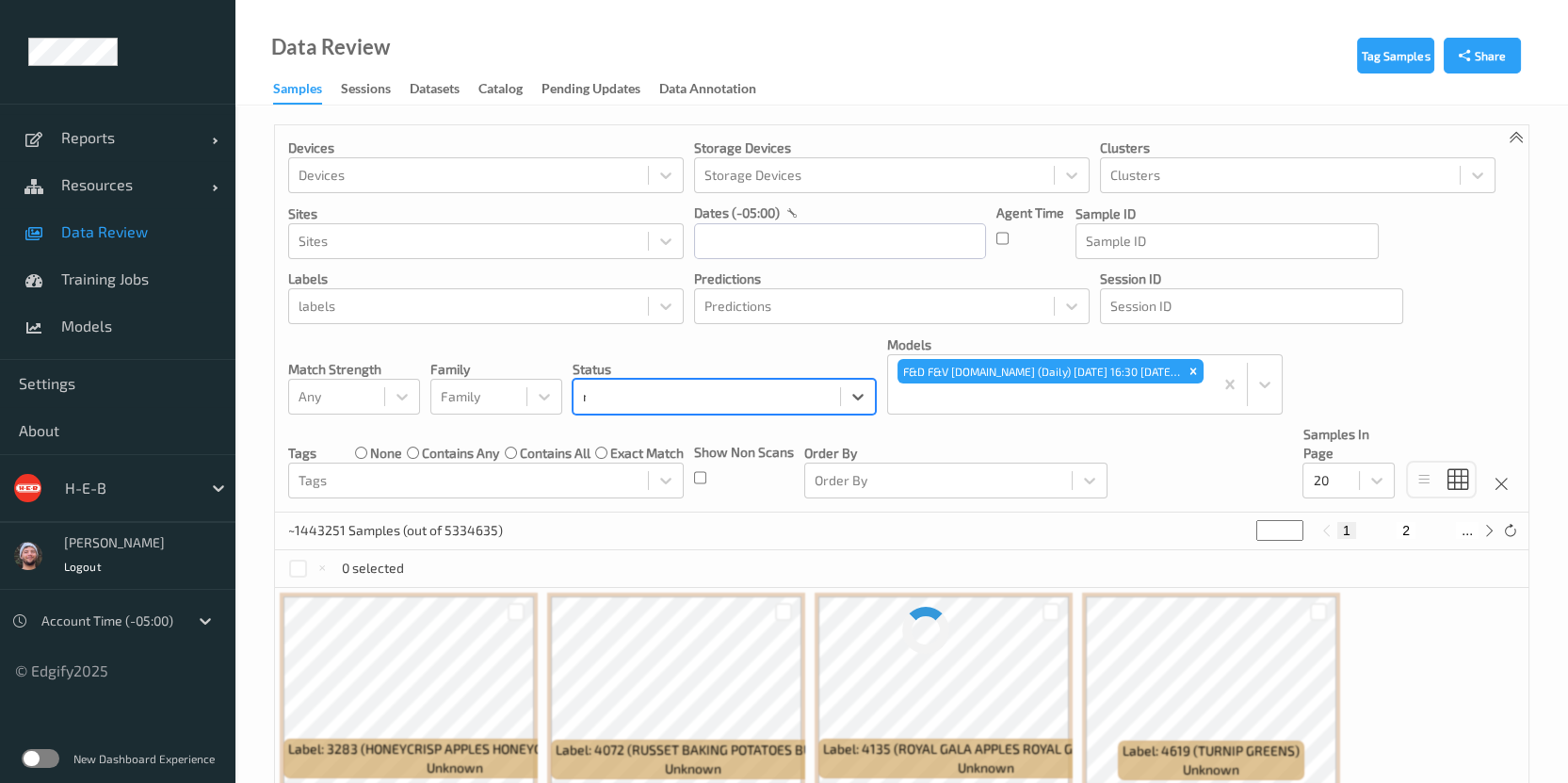
type input "mis"
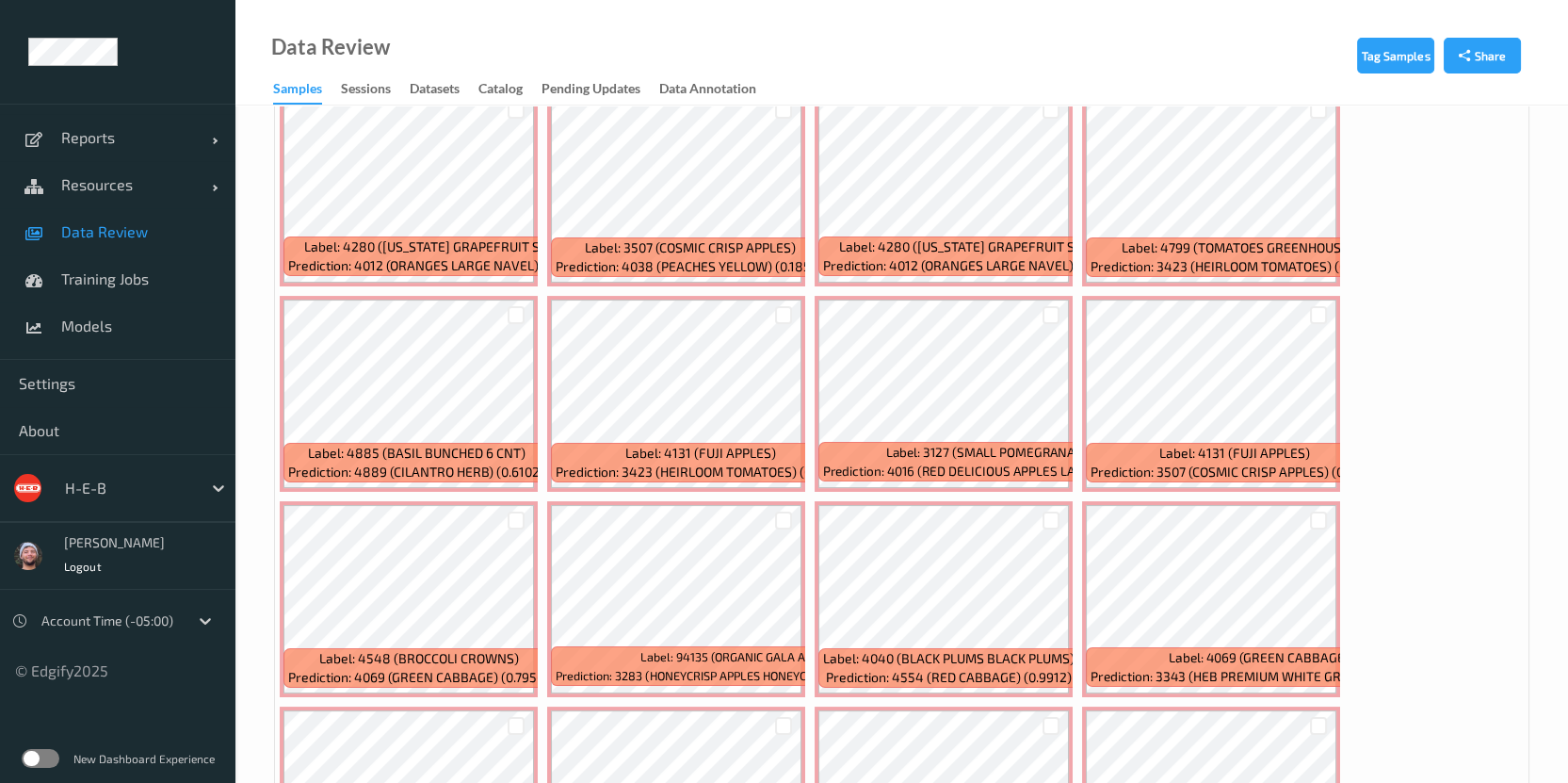
scroll to position [706, 0]
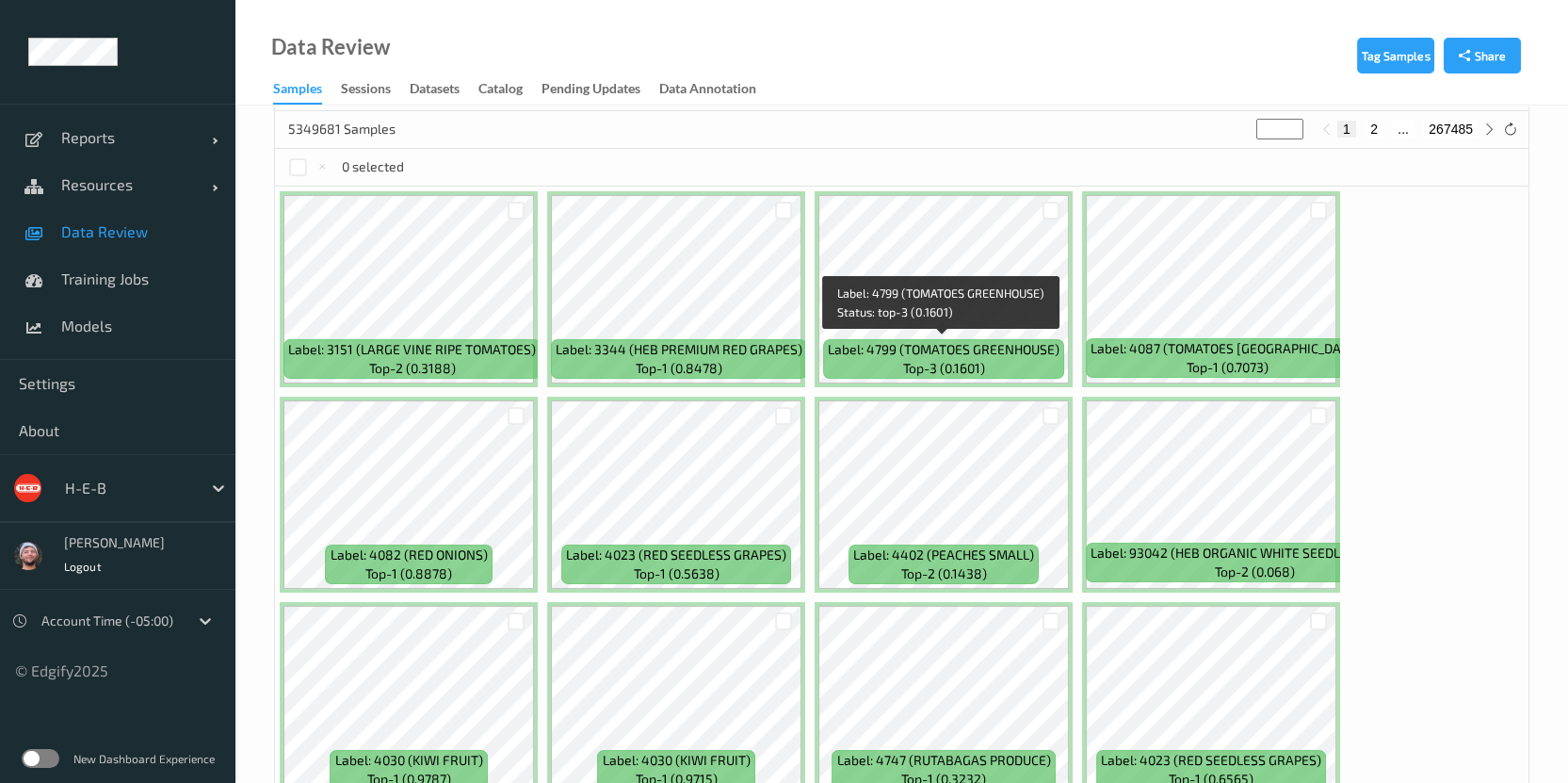
scroll to position [125, 0]
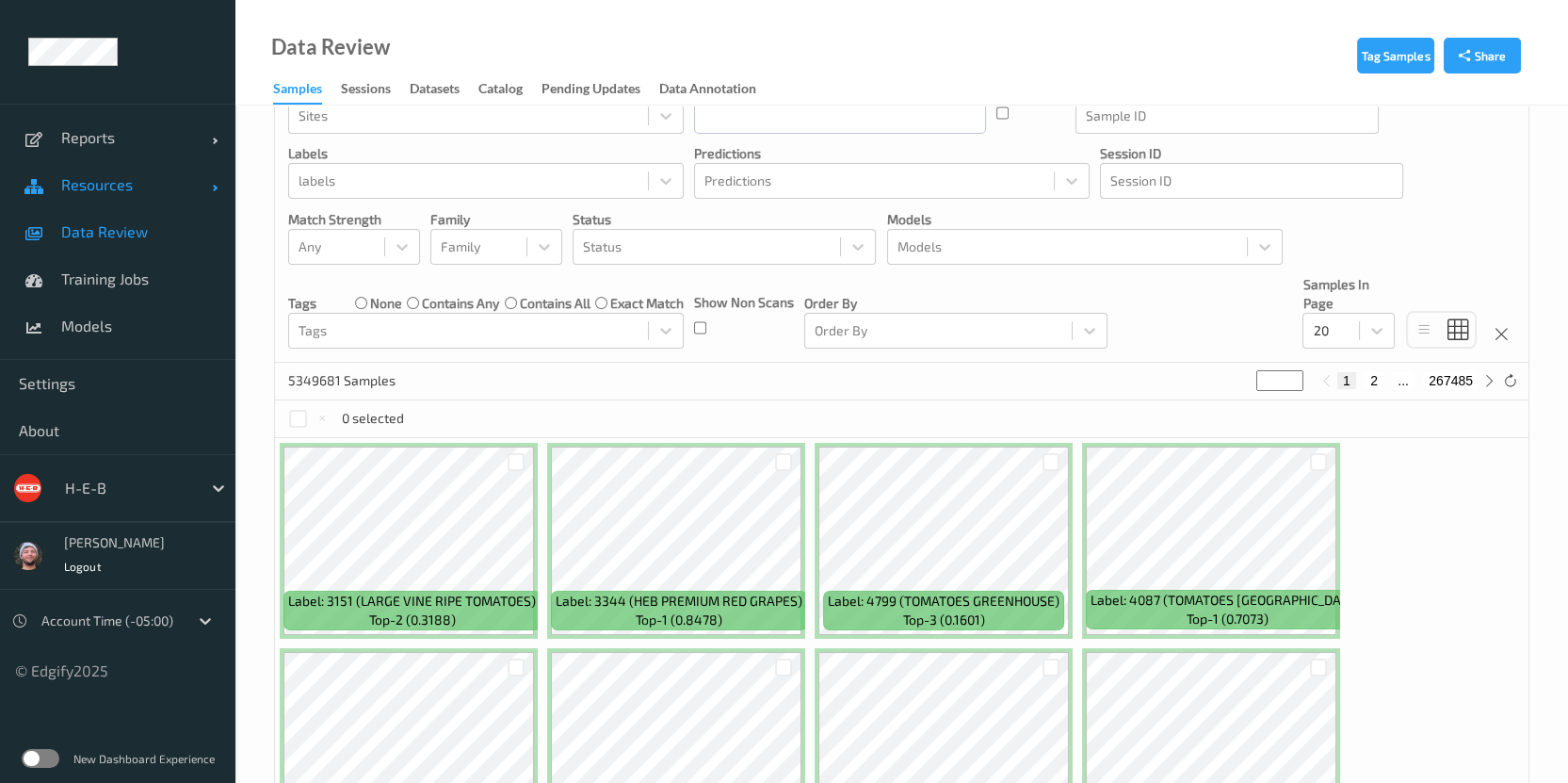
click at [82, 162] on link "Resources" at bounding box center [117, 184] width 235 height 47
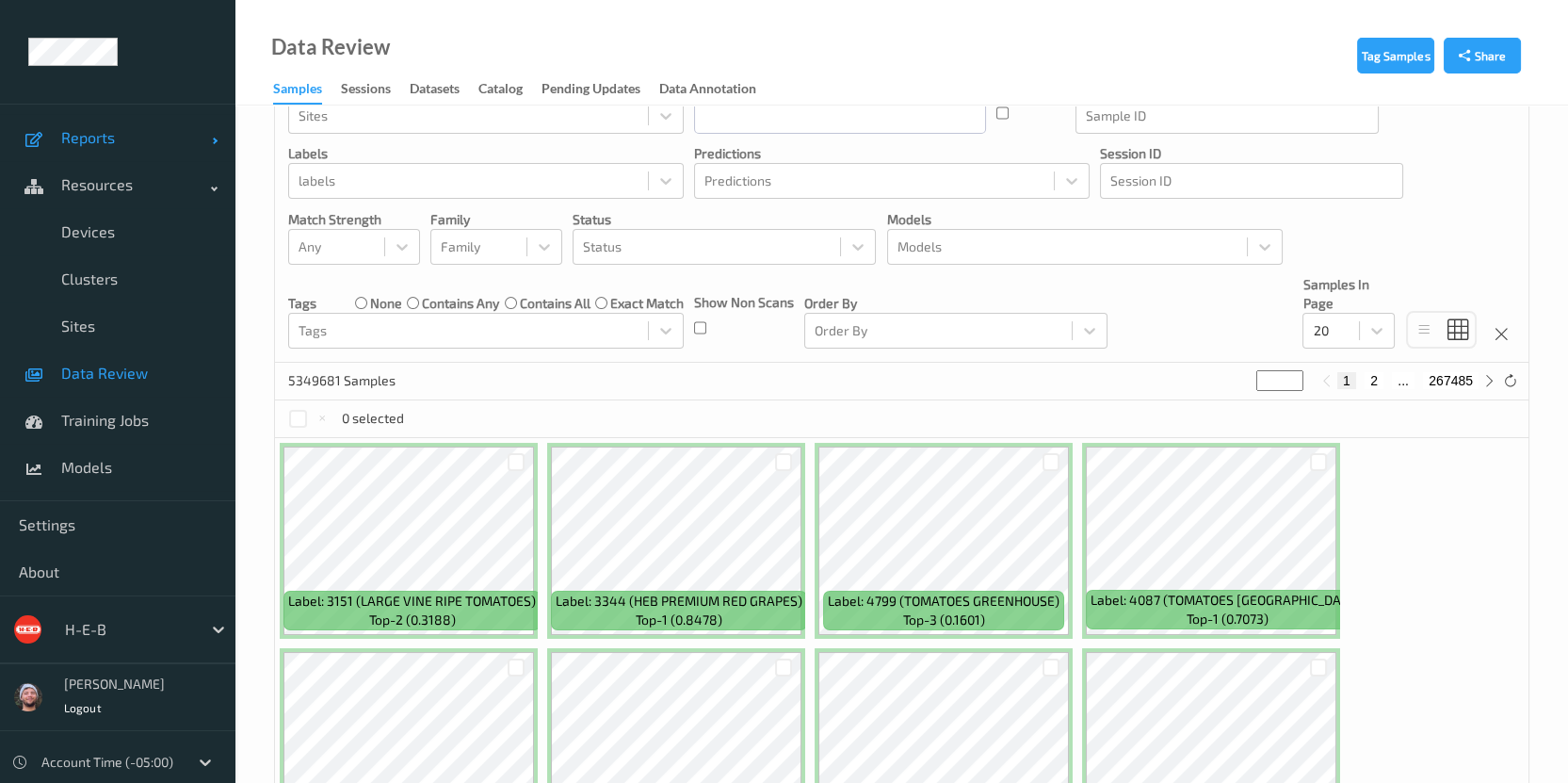
drag, startPoint x: 98, startPoint y: 138, endPoint x: 105, endPoint y: 147, distance: 12.1
click at [98, 137] on span "Reports" at bounding box center [136, 137] width 151 height 19
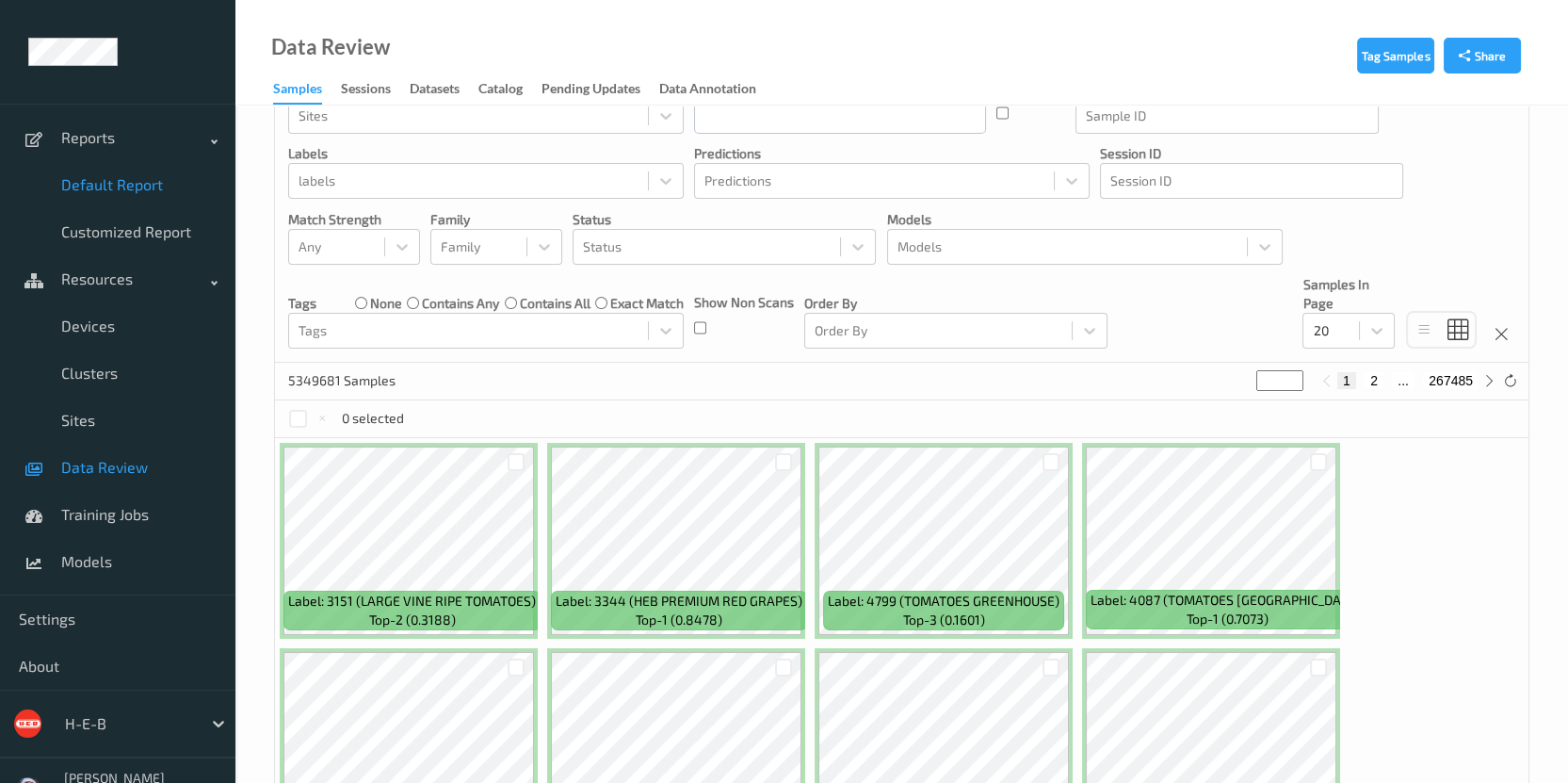
click at [129, 187] on span "Default Report" at bounding box center [138, 184] width 155 height 19
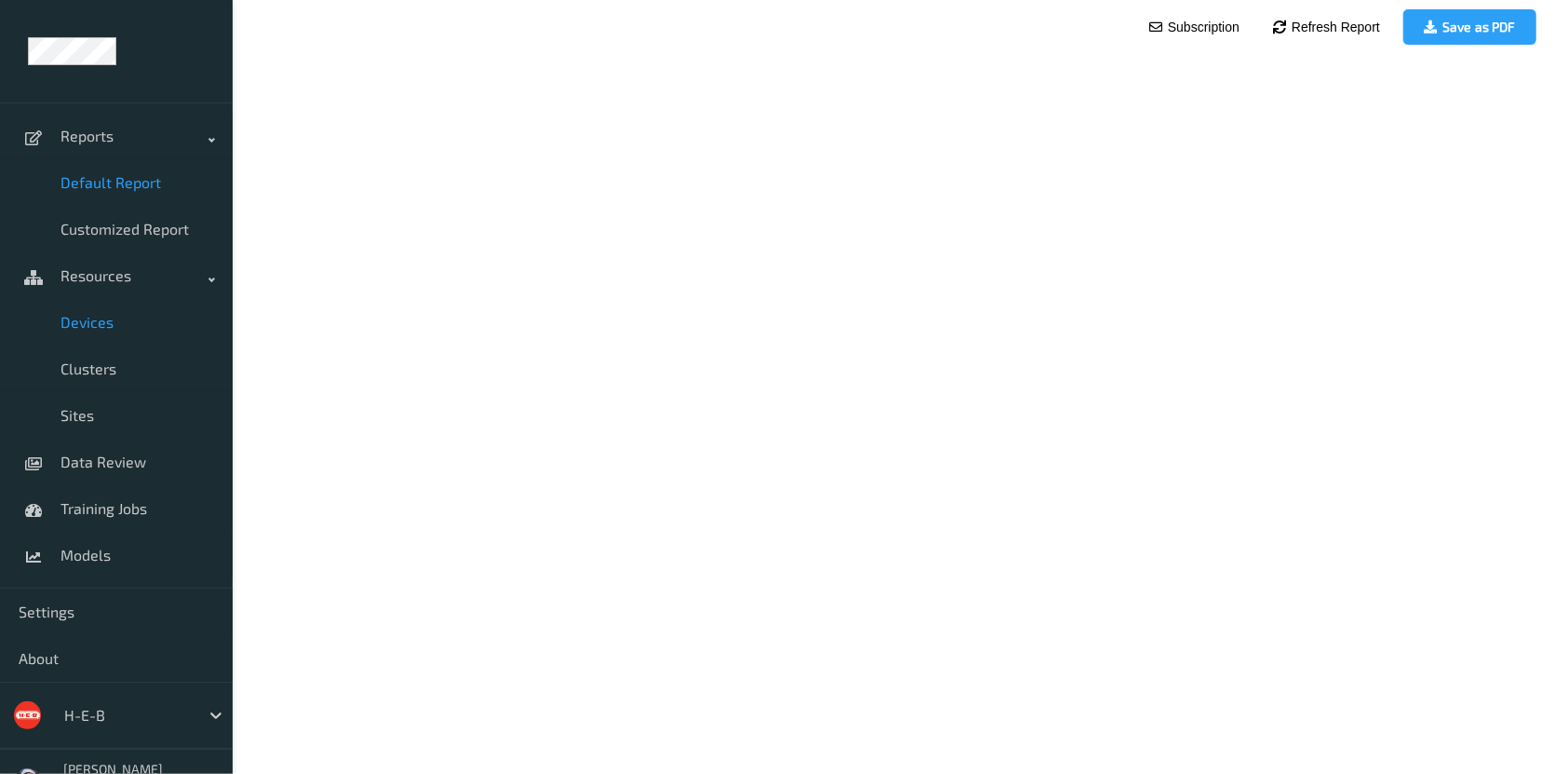
click at [87, 330] on span "Devices" at bounding box center [136, 321] width 153 height 19
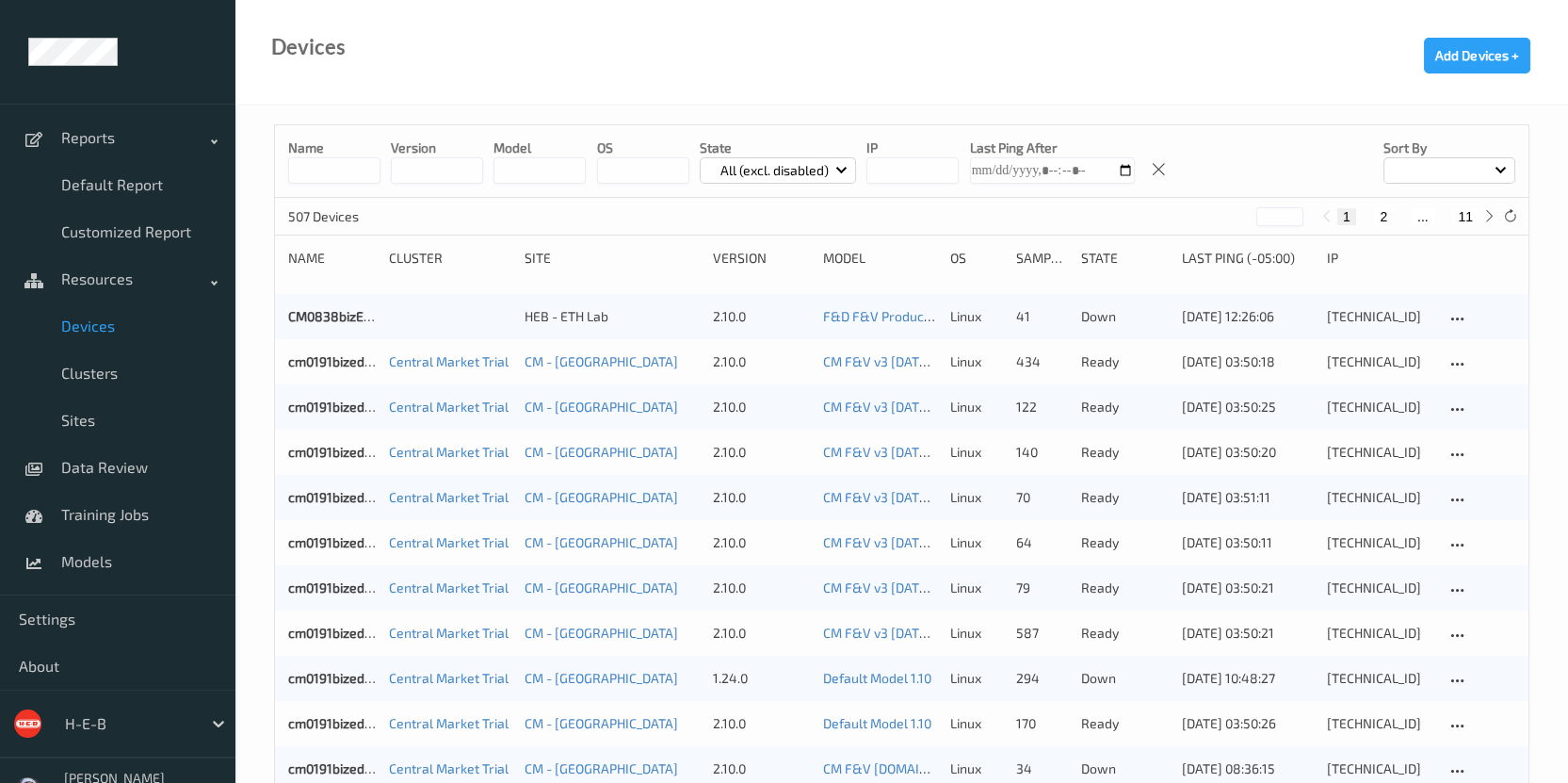
click at [1459, 218] on button "11" at bounding box center [1465, 216] width 26 height 17
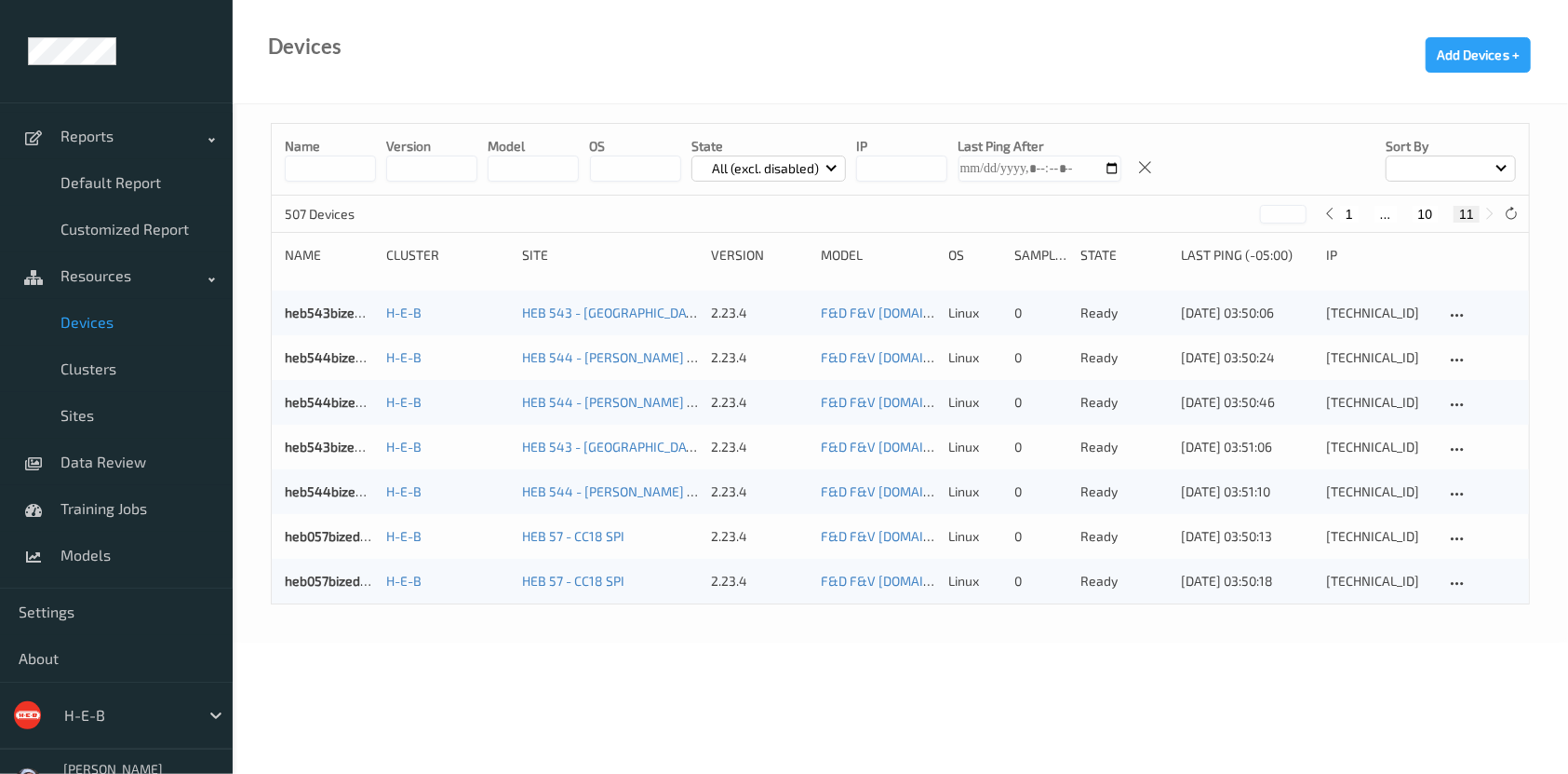
click at [1435, 210] on button "10" at bounding box center [1426, 214] width 26 height 17
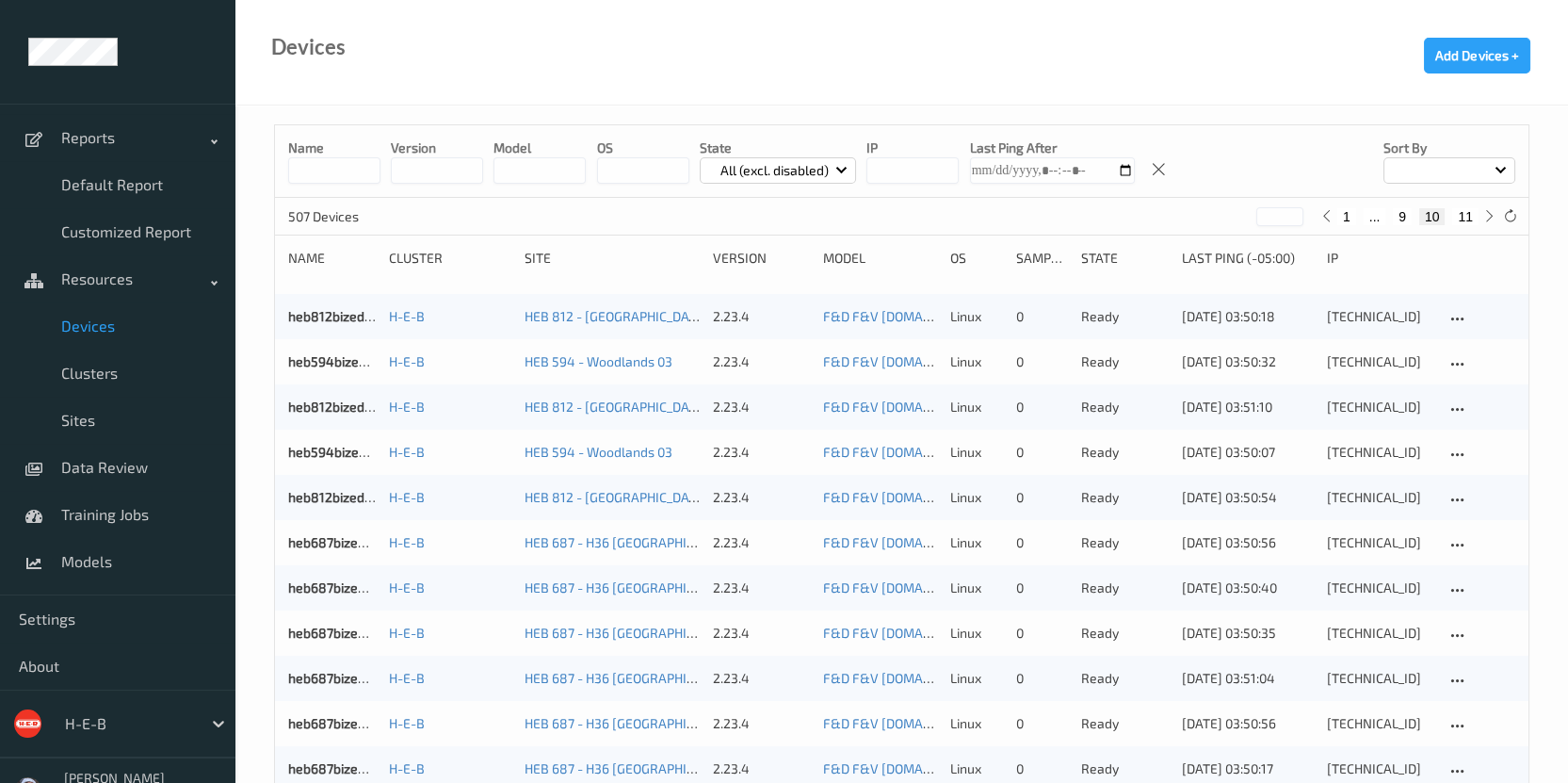
click at [1407, 217] on button "9" at bounding box center [1402, 216] width 19 height 17
type input "*"
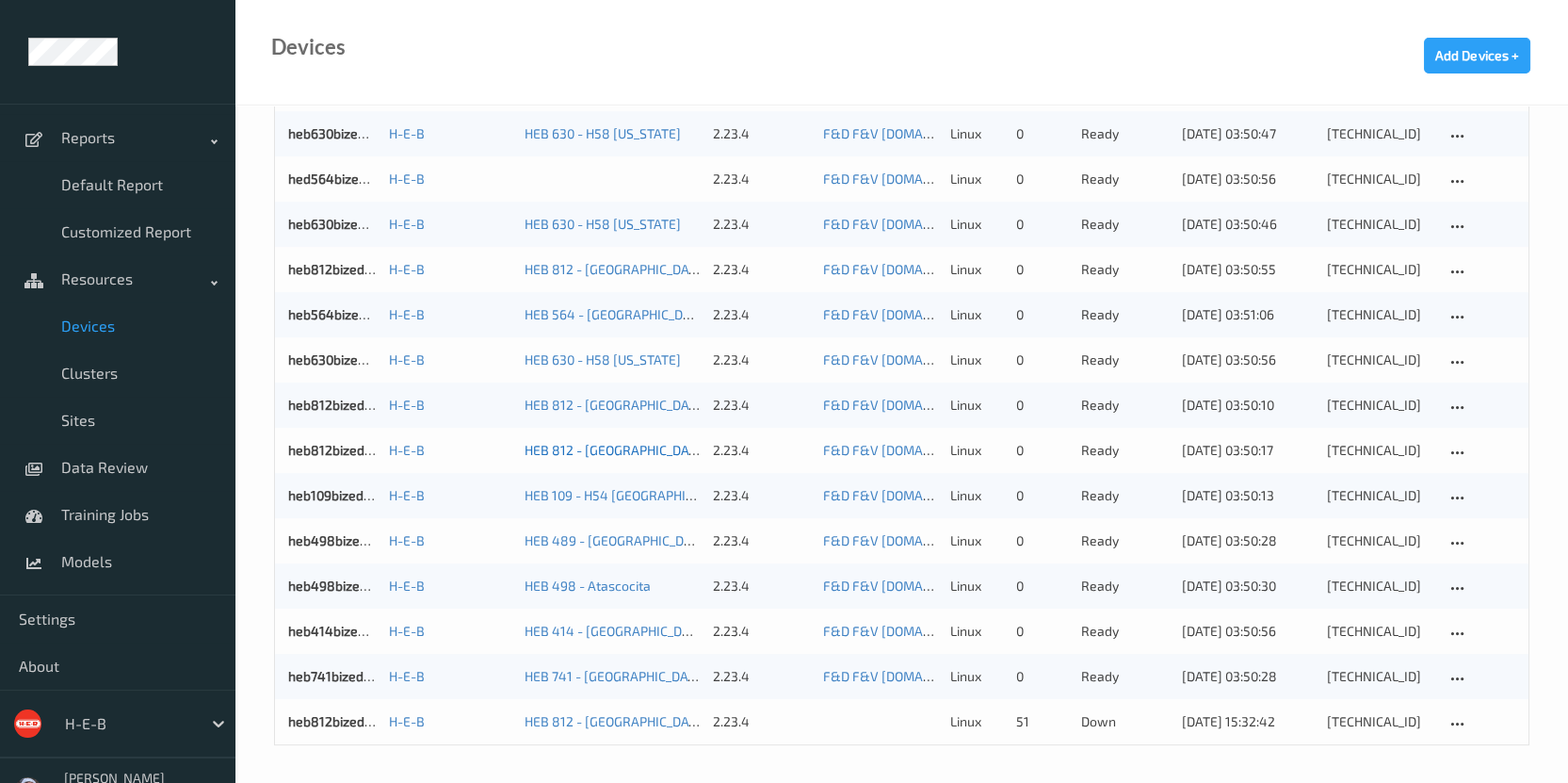
scroll to position [1434, 0]
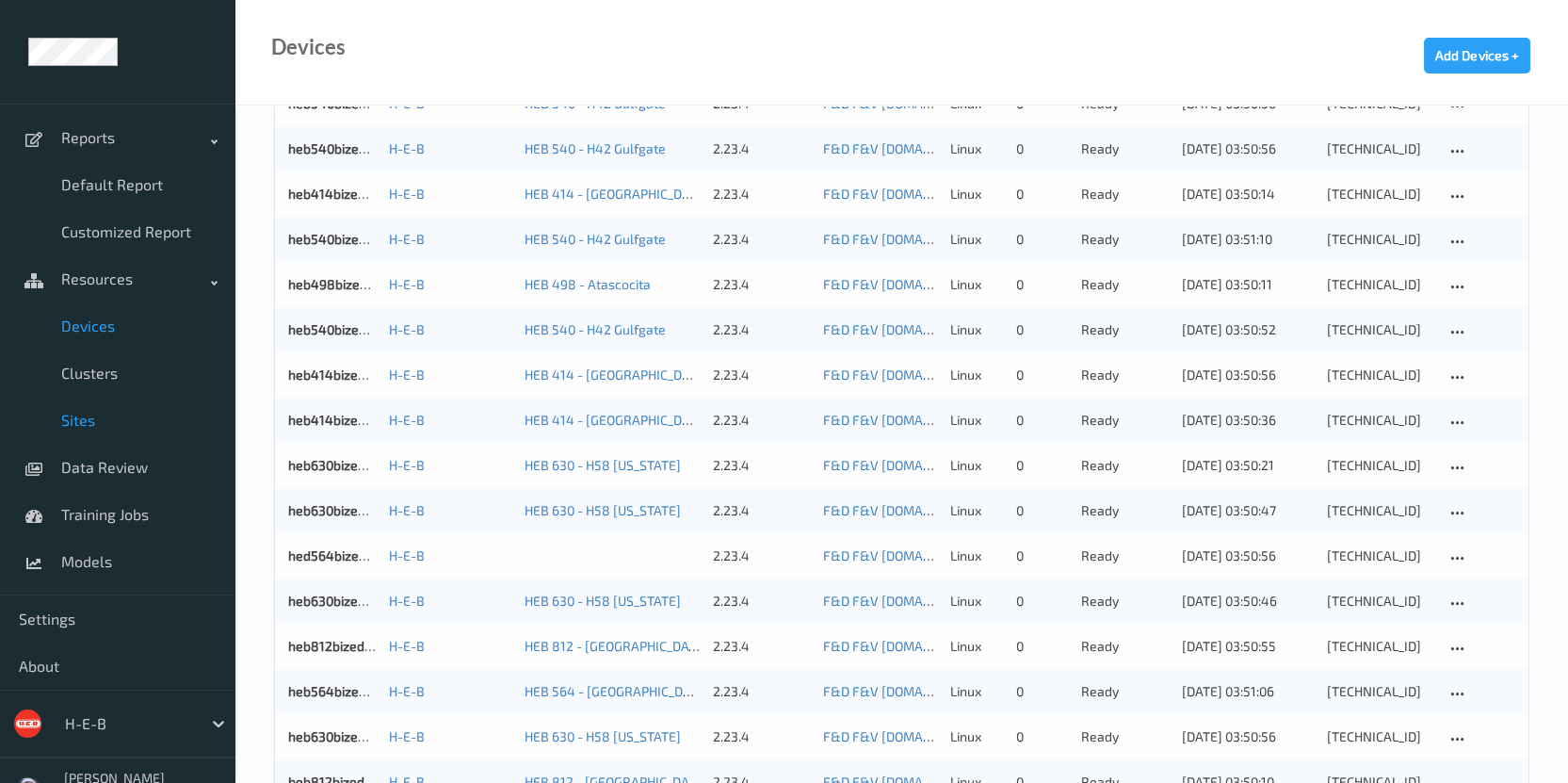
click at [143, 419] on span "Sites" at bounding box center [138, 420] width 155 height 19
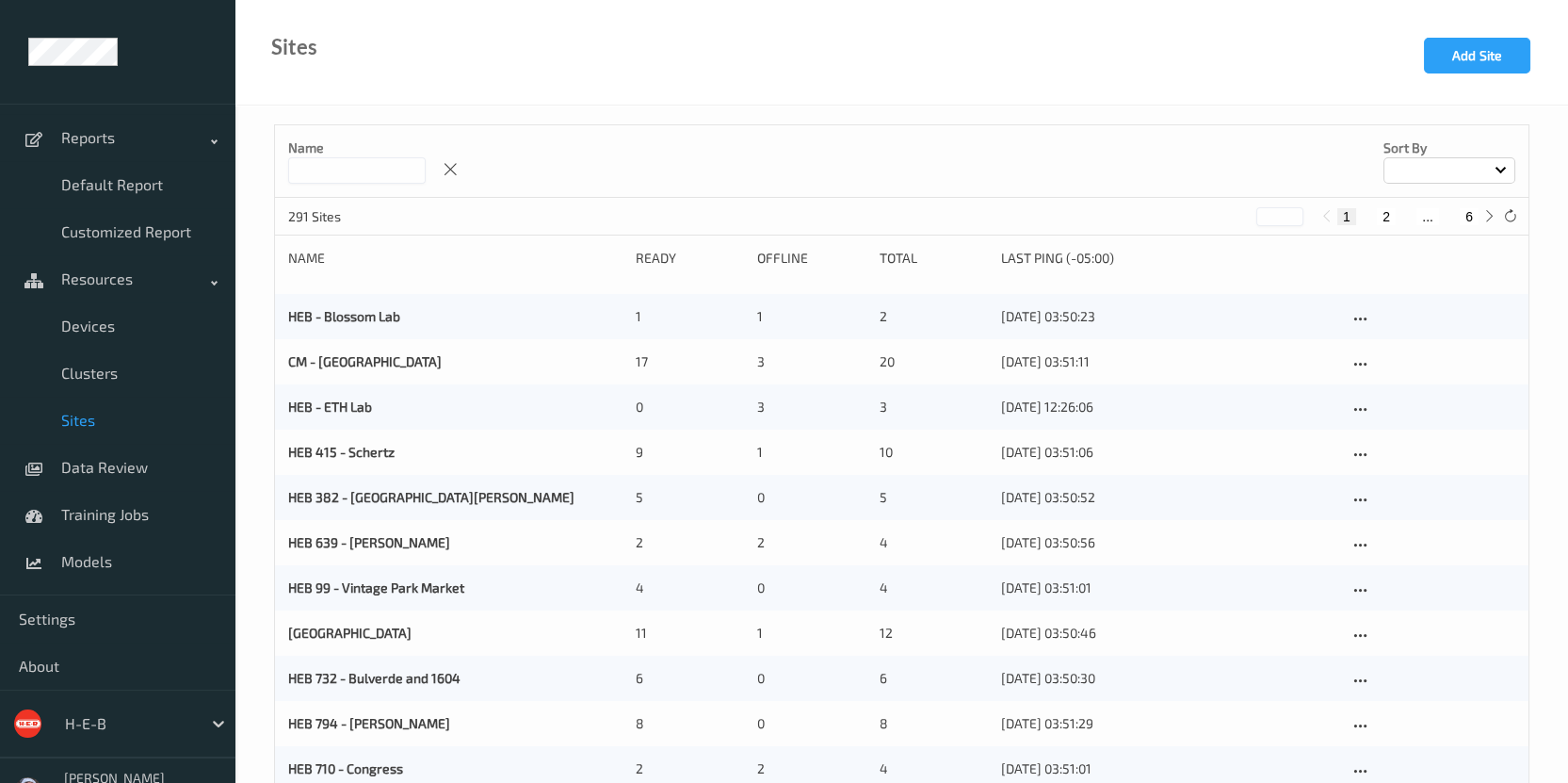
click at [333, 164] on input at bounding box center [357, 170] width 138 height 26
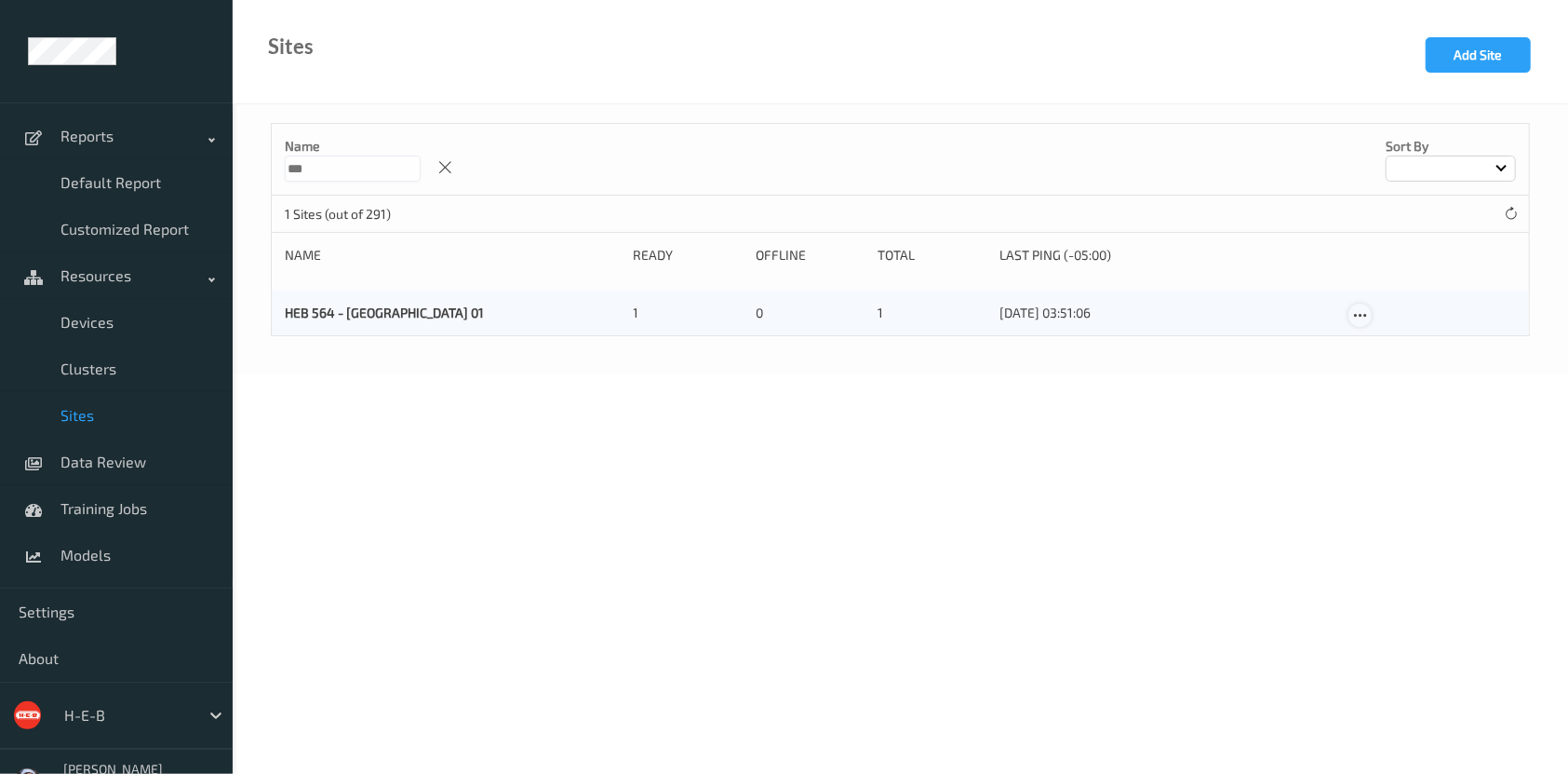
type input "***"
click at [1355, 309] on icon at bounding box center [1361, 315] width 16 height 17
click at [1359, 331] on div "Edit Site Delete Site" at bounding box center [1398, 361] width 100 height 79
click at [1359, 338] on link "Edit Site" at bounding box center [1398, 347] width 98 height 35
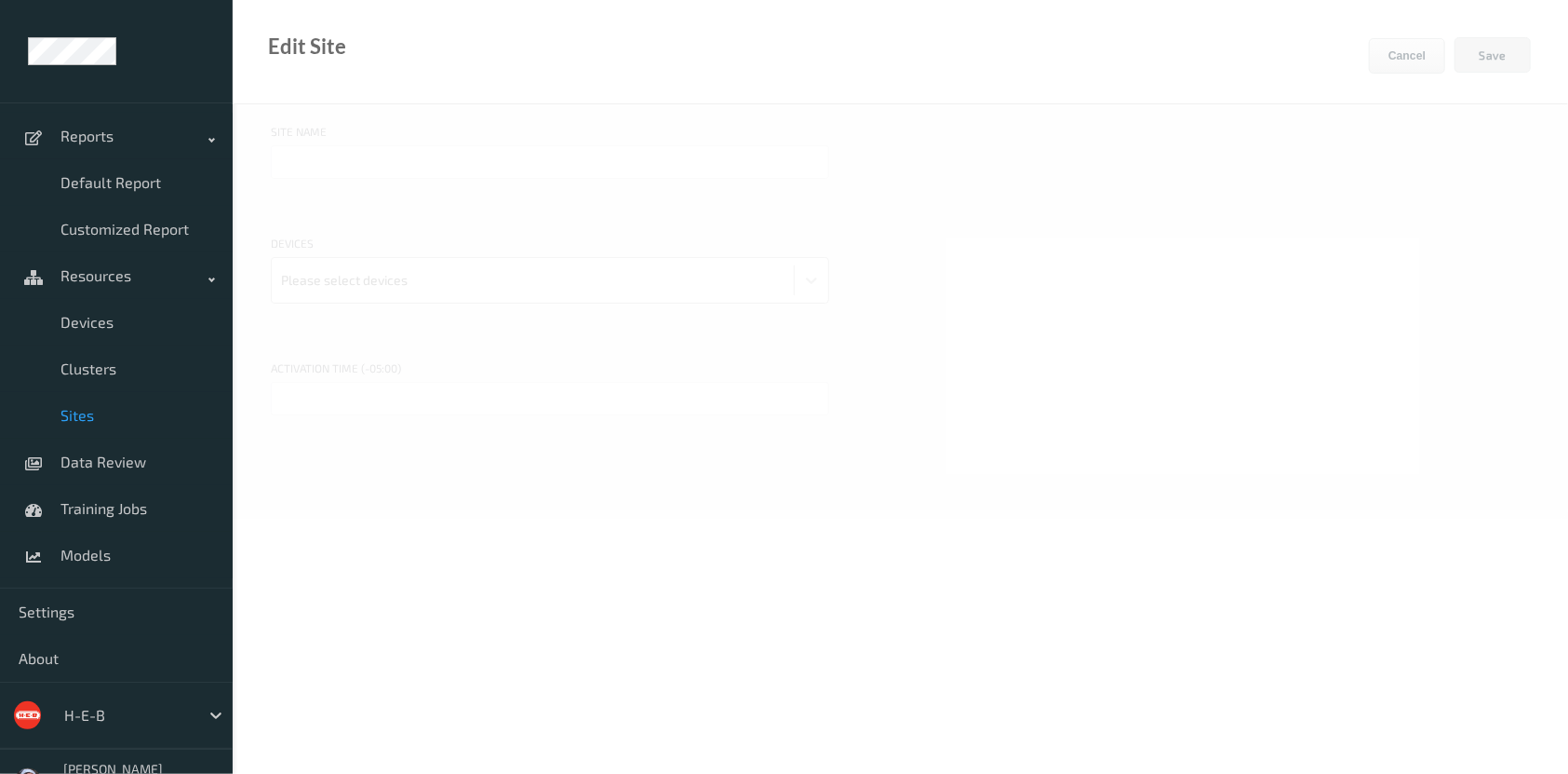
type input "HEB 564 - Woodlands 01"
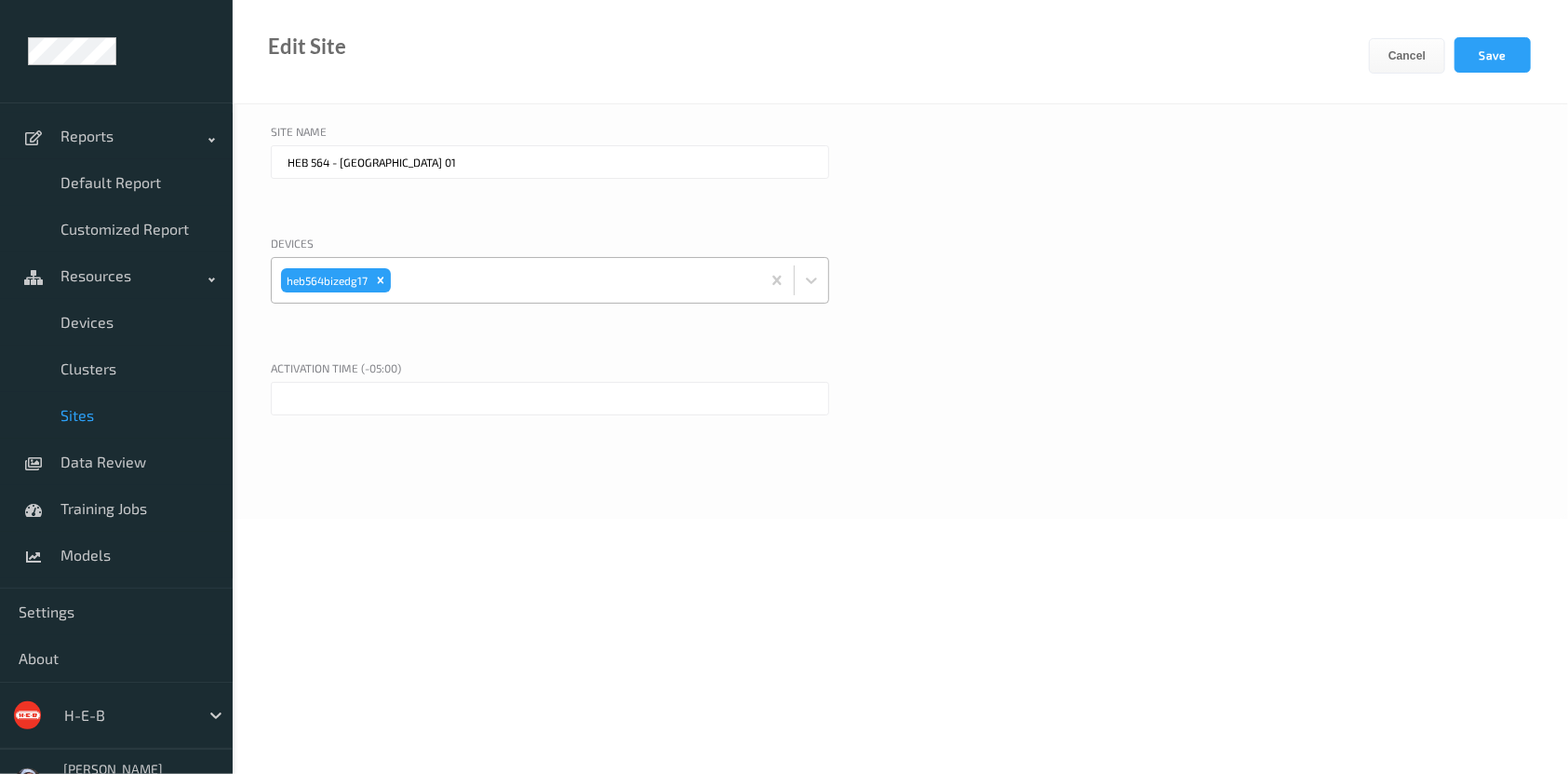
click at [456, 274] on div at bounding box center [572, 281] width 357 height 38
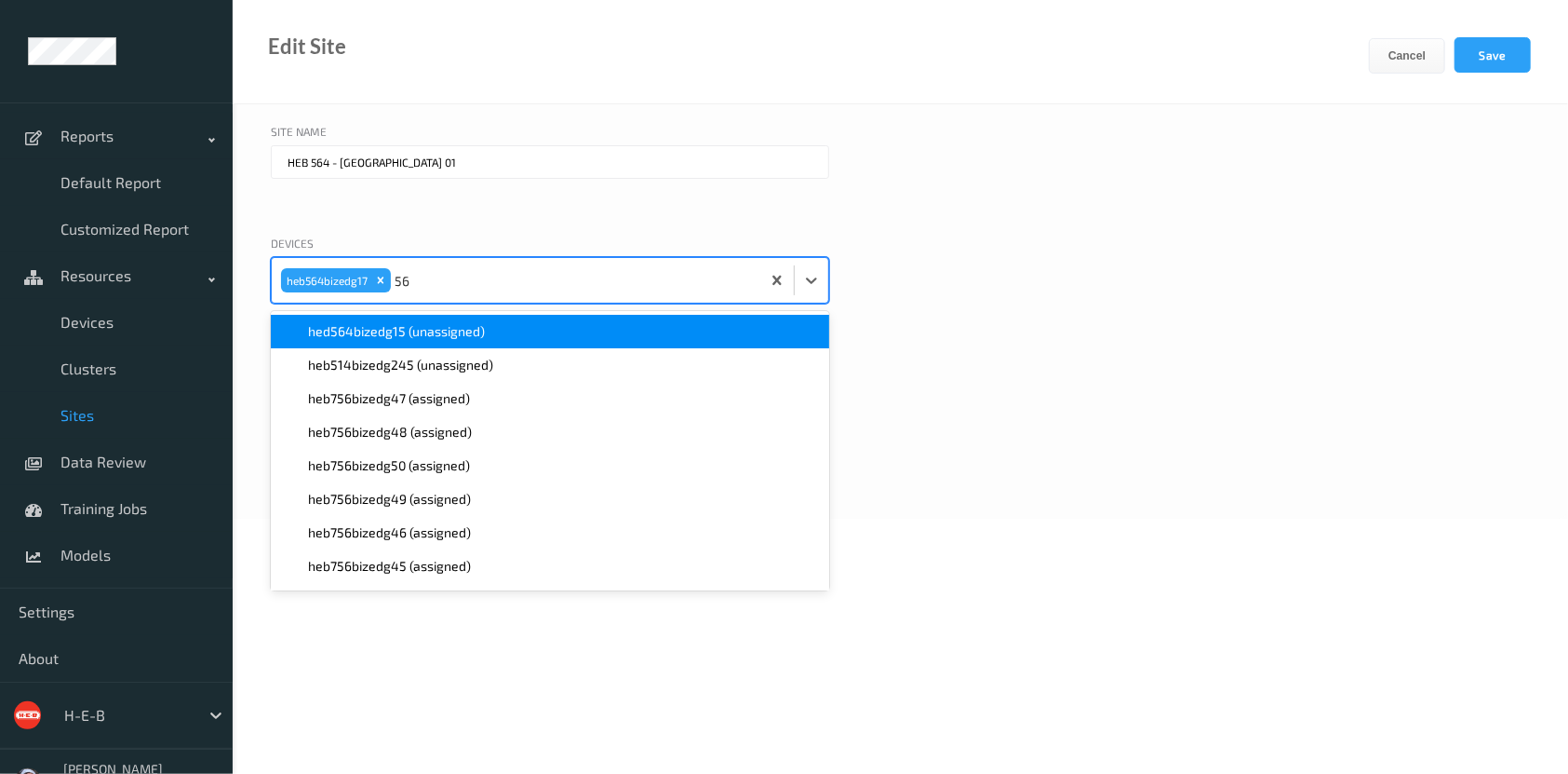
type input "564"
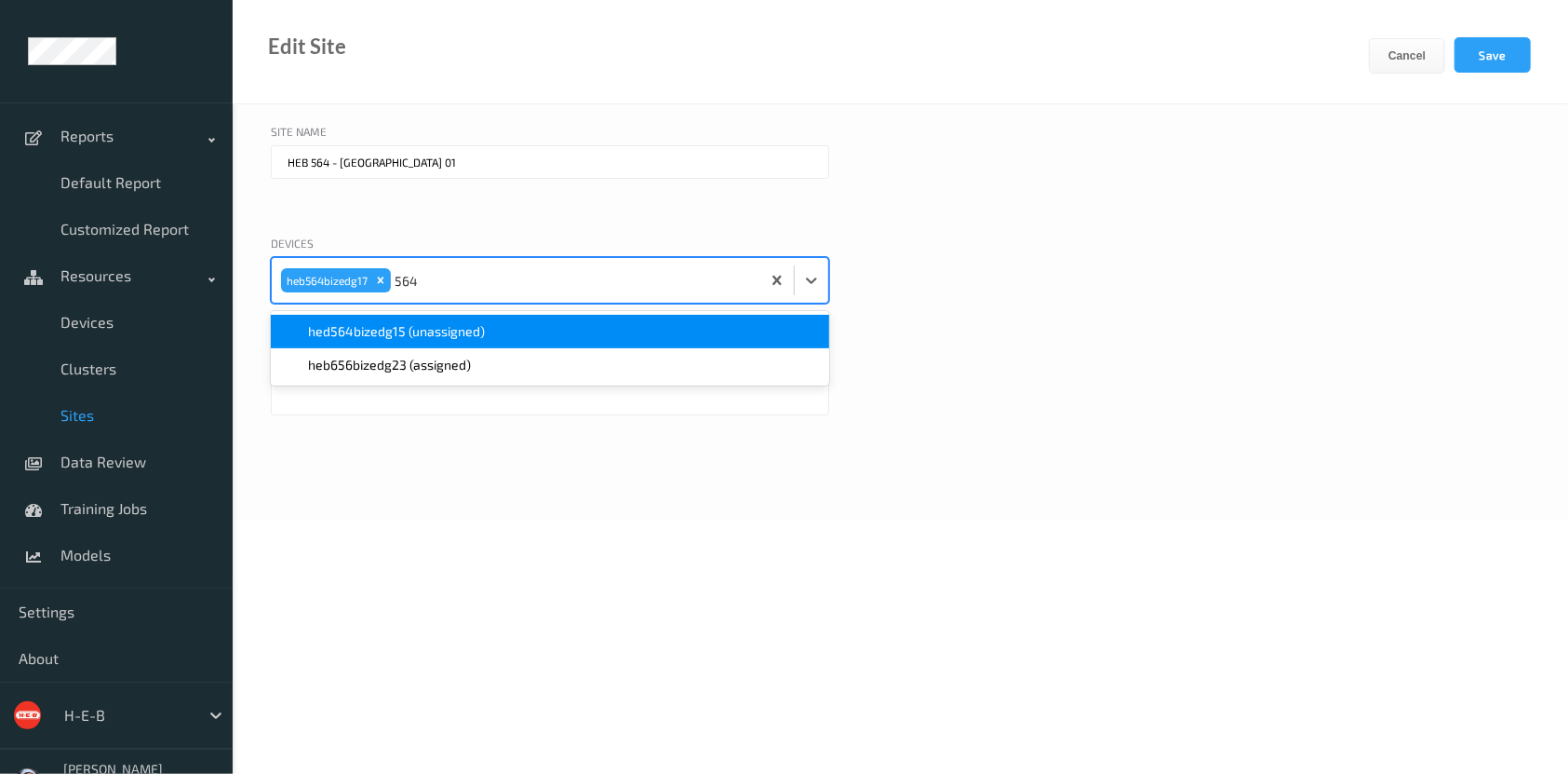
click at [424, 332] on span "hed564bizedg15 (unassigned)" at bounding box center [396, 331] width 177 height 19
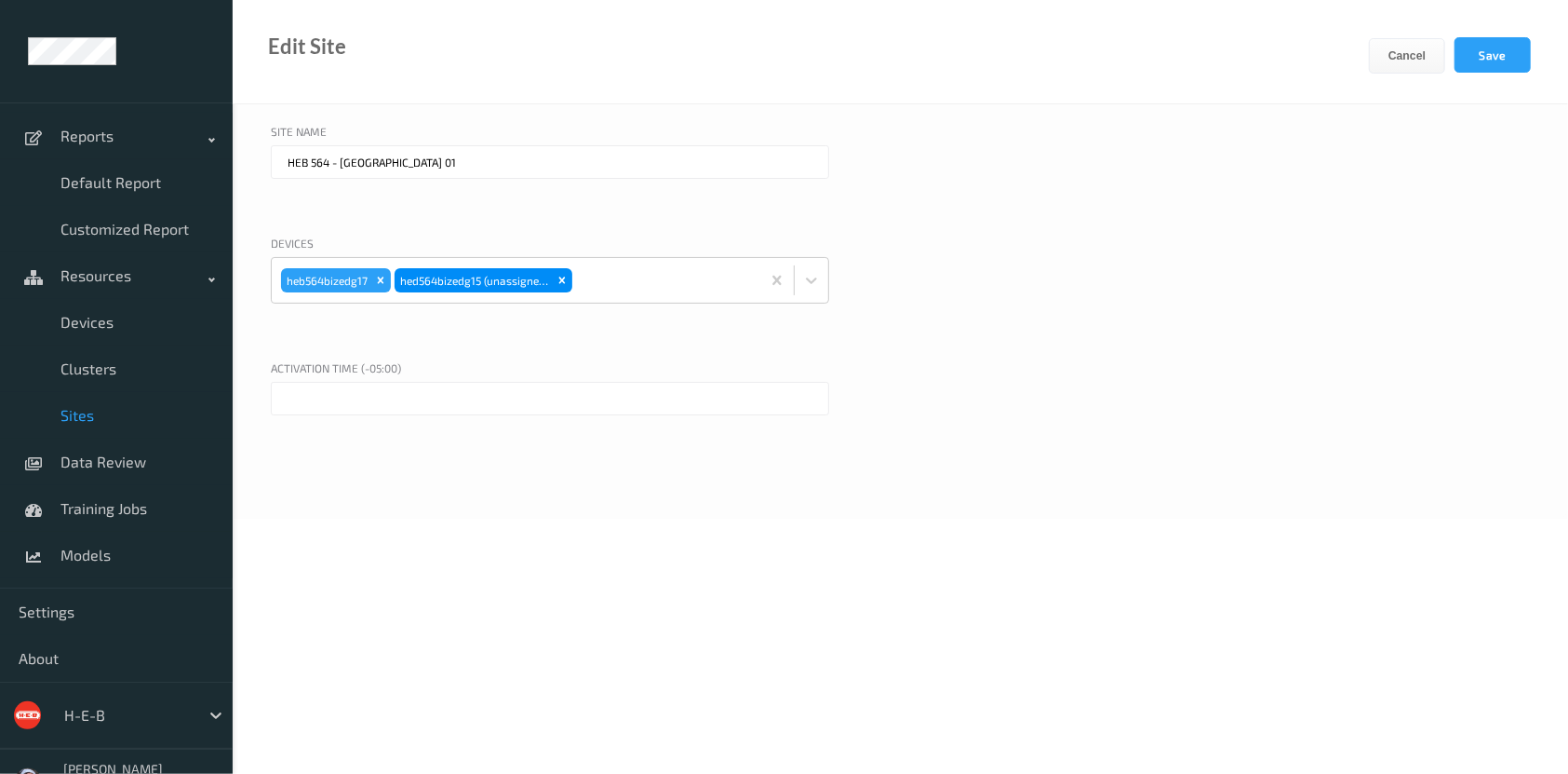
click at [1267, 402] on div at bounding box center [900, 426] width 1259 height 89
click at [1483, 56] on button "Save" at bounding box center [1492, 55] width 76 height 36
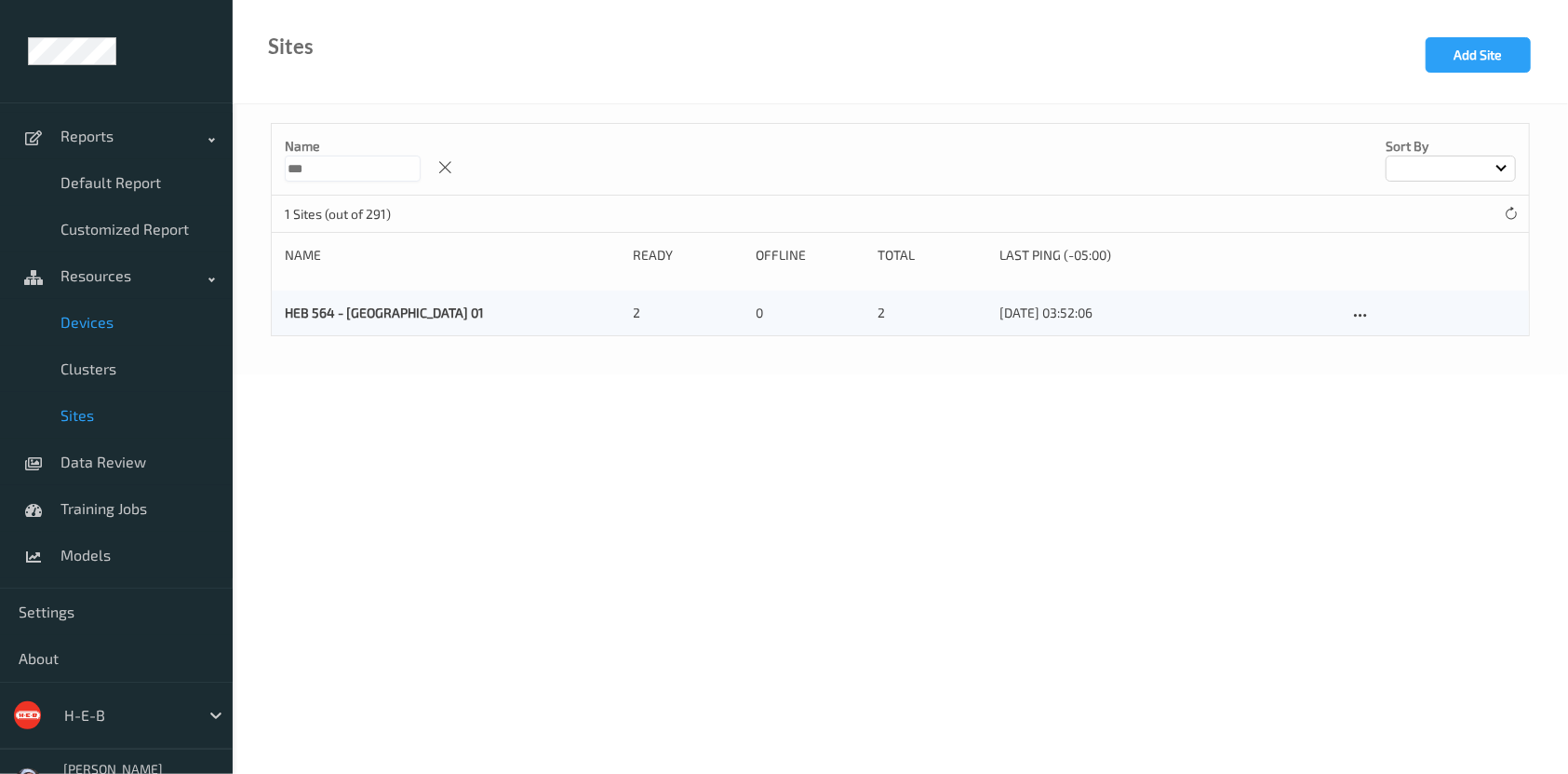
click at [108, 312] on span "Devices" at bounding box center [136, 321] width 153 height 19
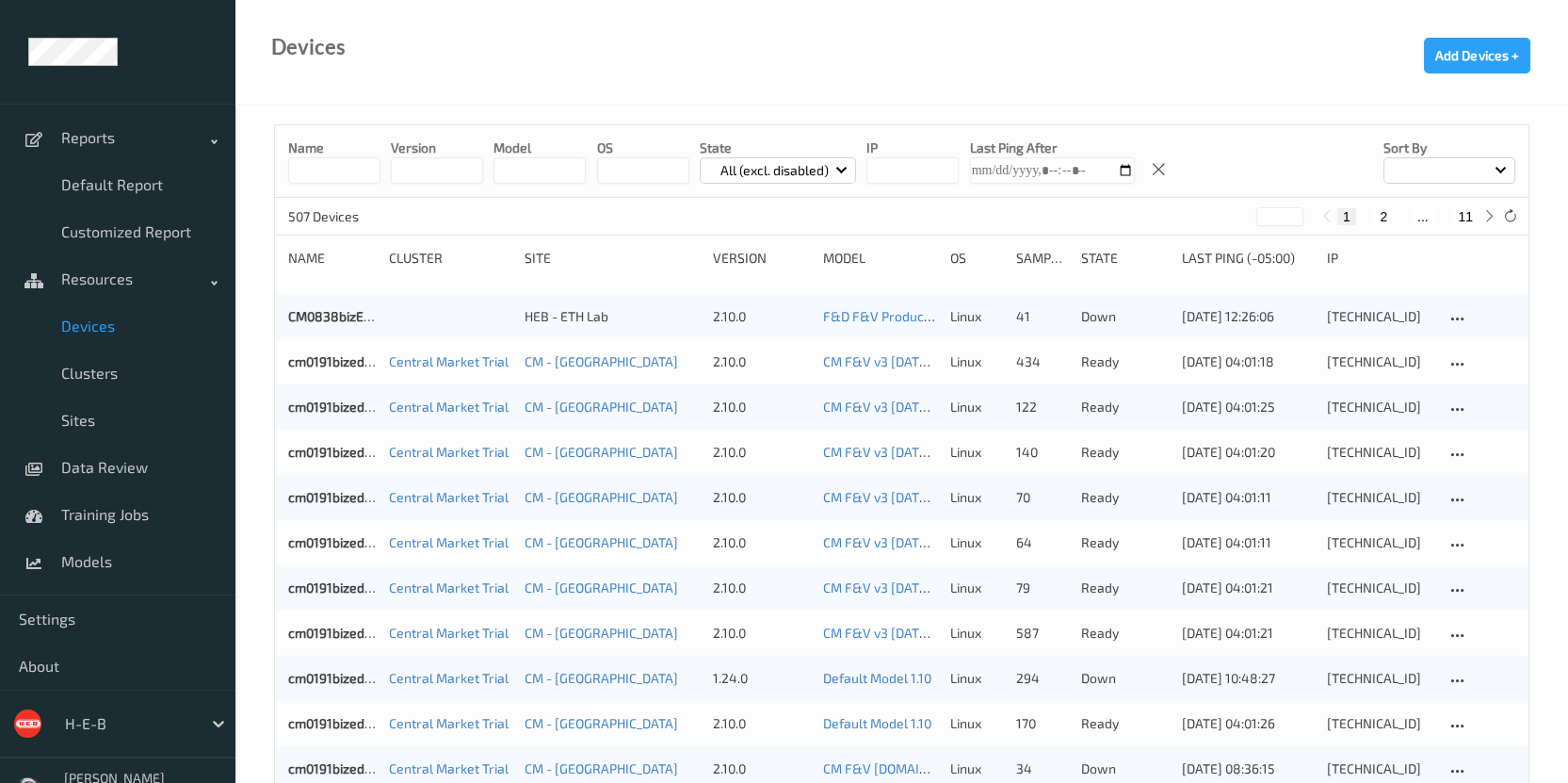
click at [1379, 215] on button "2" at bounding box center [1383, 216] width 19 height 17
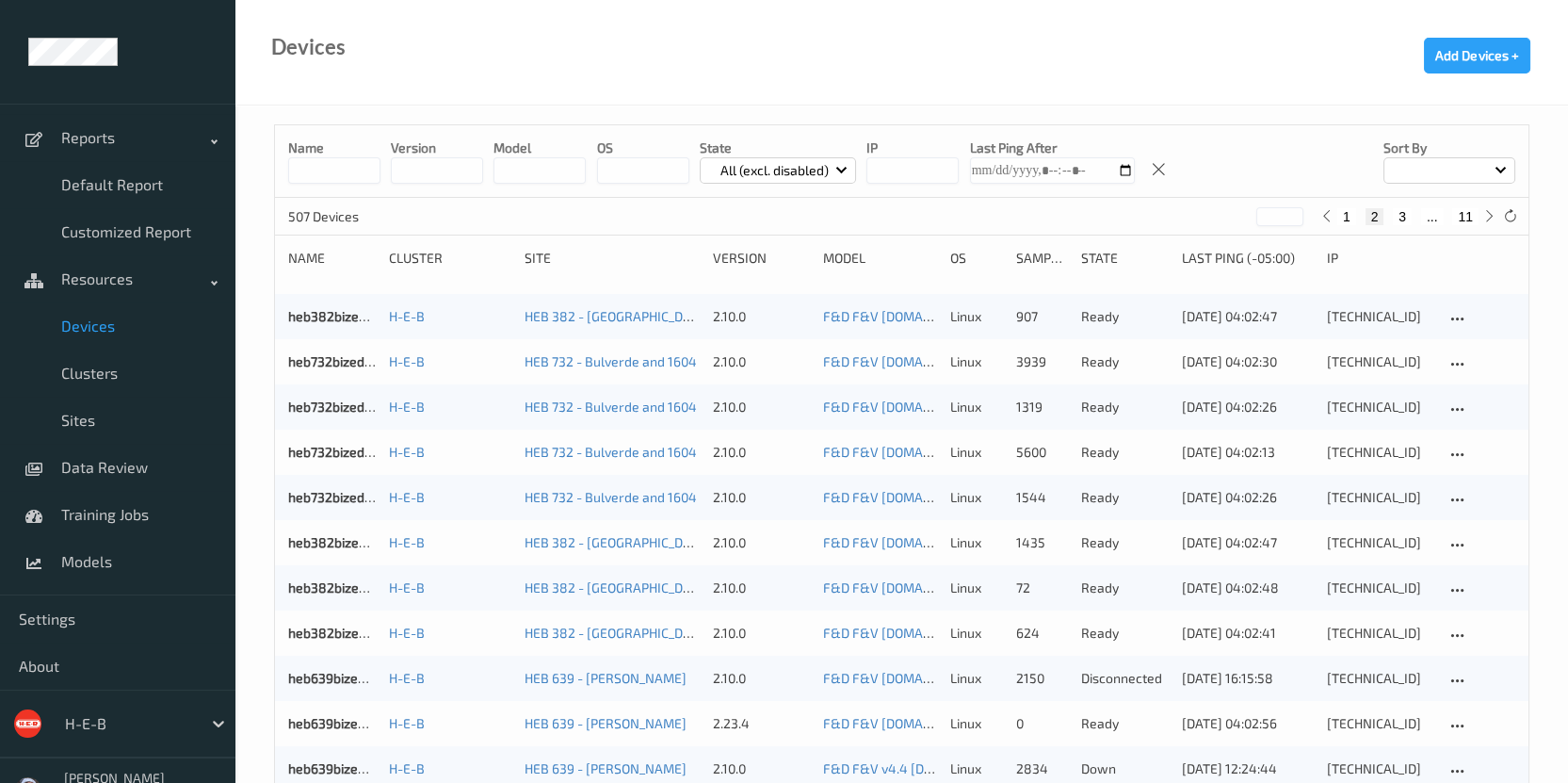
click at [1398, 214] on button "3" at bounding box center [1402, 216] width 19 height 17
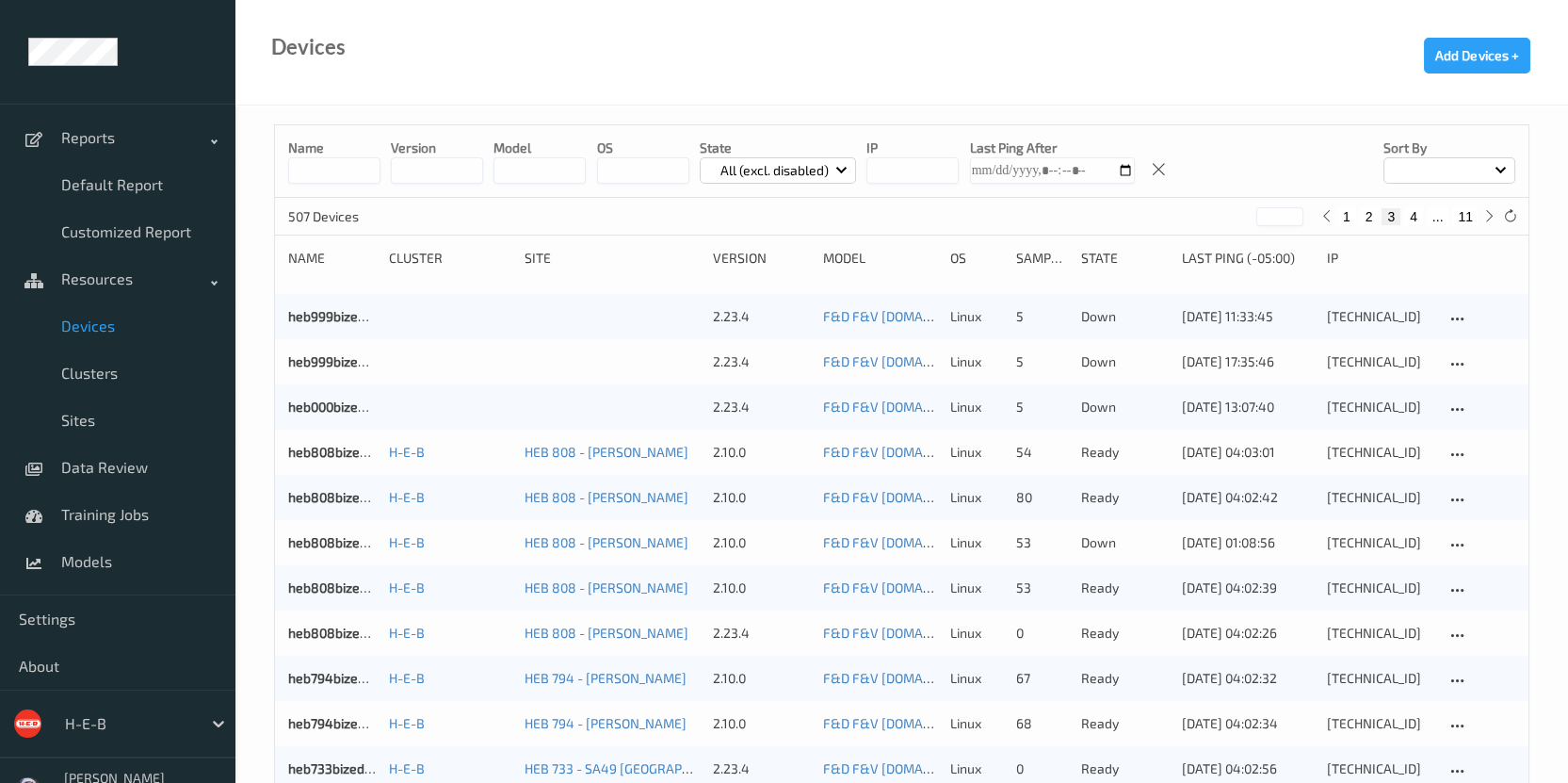
click at [1365, 221] on button "2" at bounding box center [1369, 216] width 19 height 17
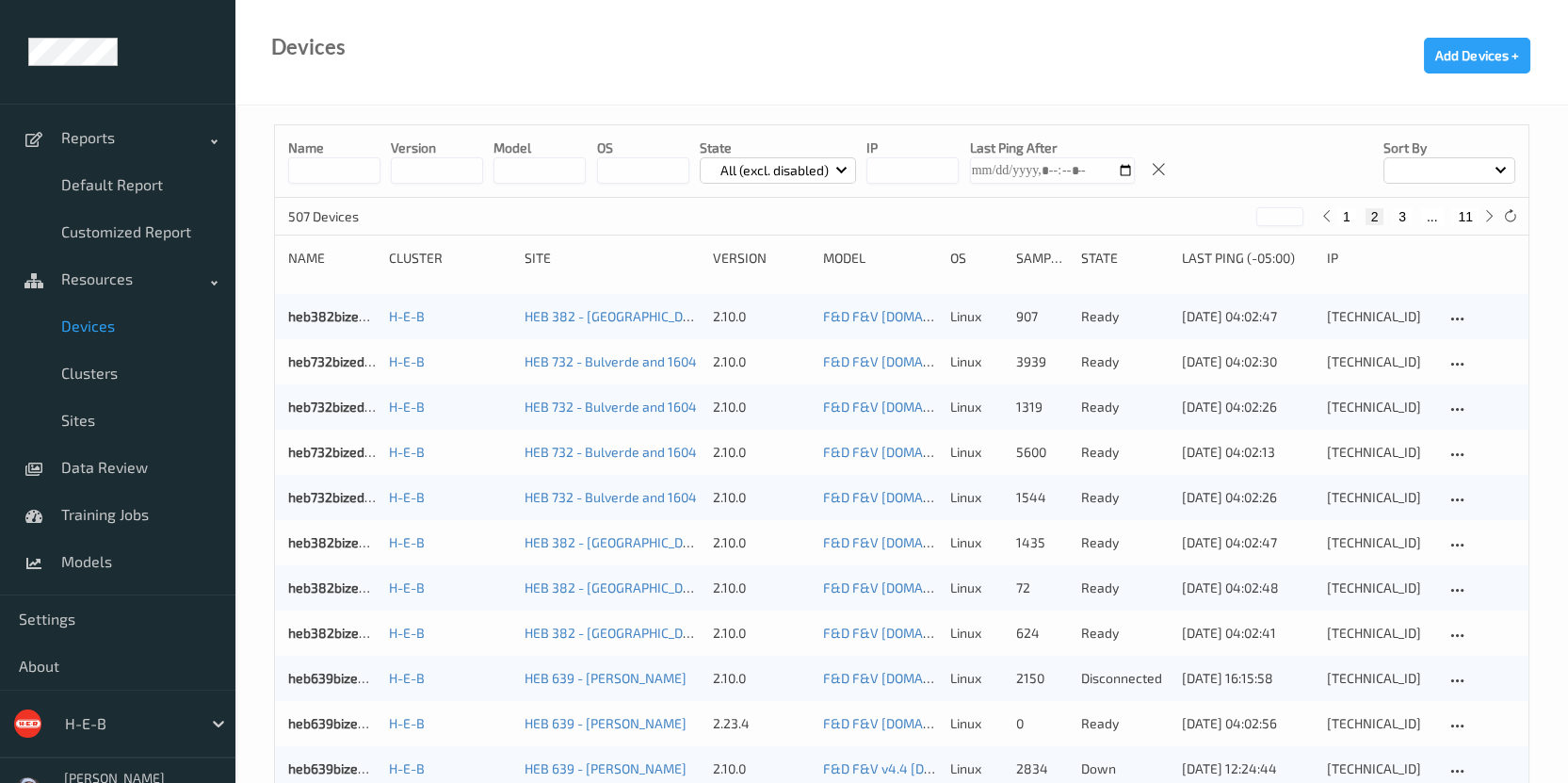
click at [1403, 211] on button "3" at bounding box center [1402, 216] width 19 height 17
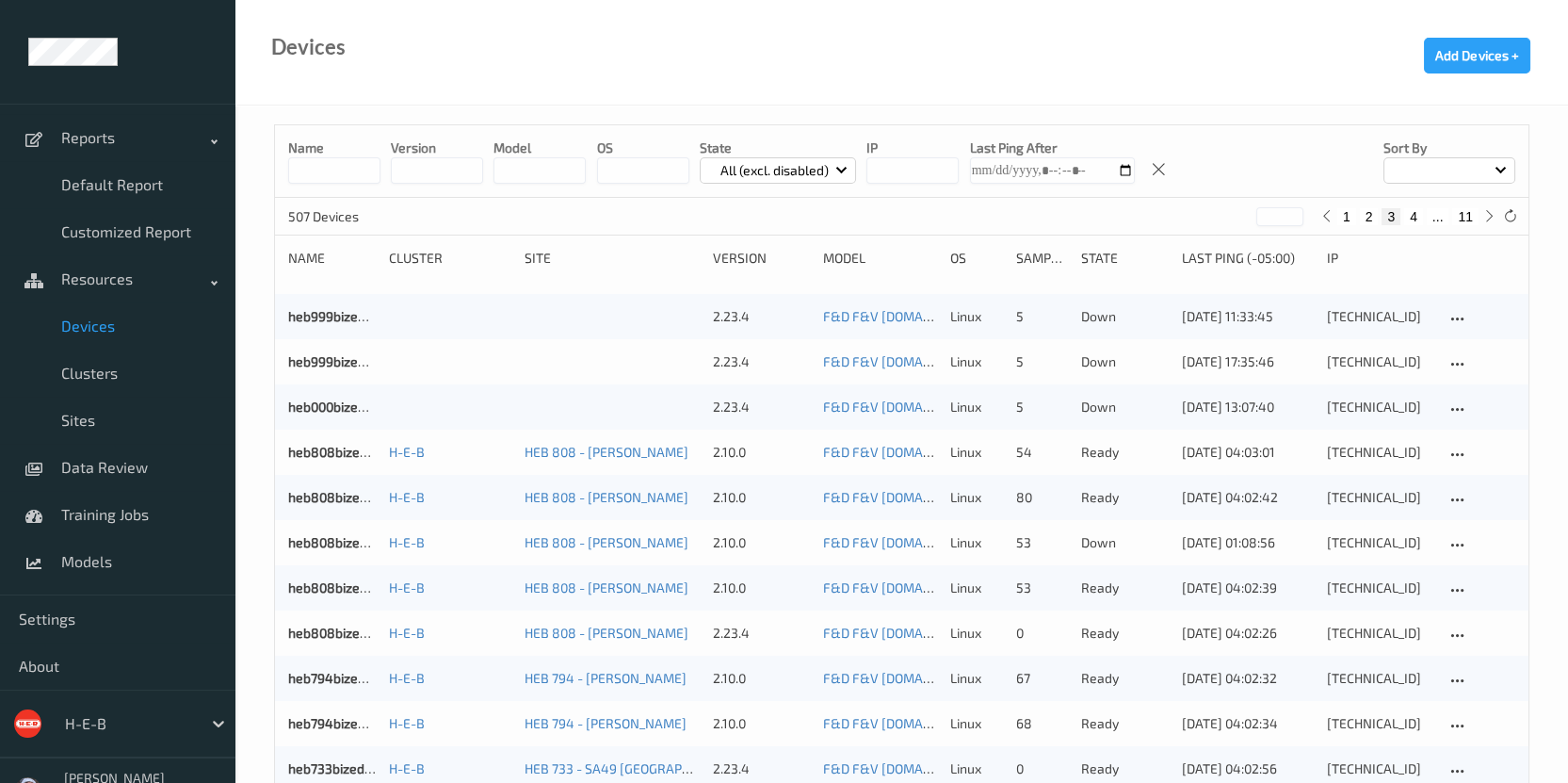
click at [1417, 215] on button "4" at bounding box center [1413, 216] width 19 height 17
click at [1417, 209] on button "5" at bounding box center [1421, 216] width 19 height 17
type input "*"
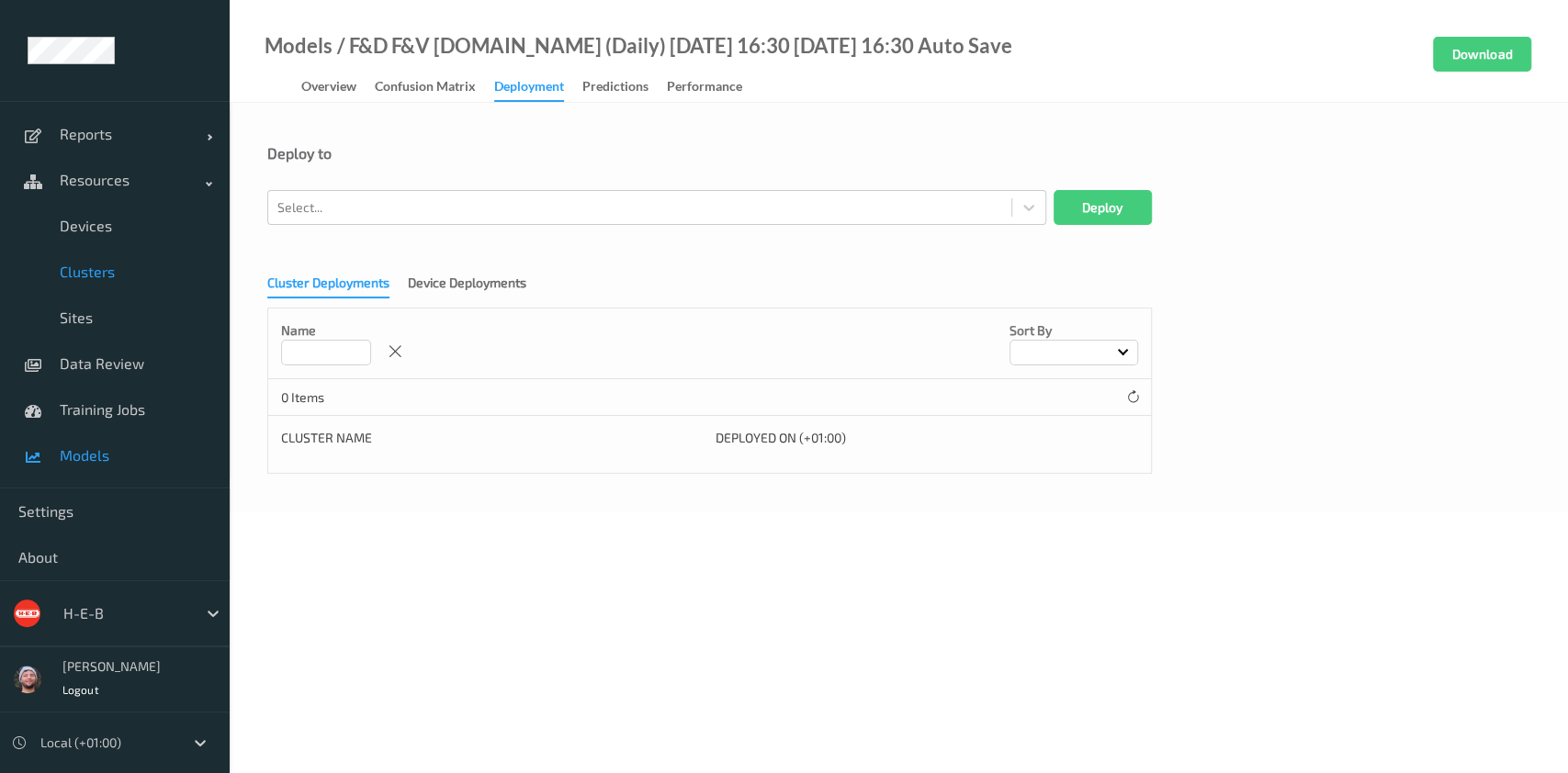
click at [139, 246] on link "Devices" at bounding box center [114, 225] width 229 height 46
